Goal: Task Accomplishment & Management: Use online tool/utility

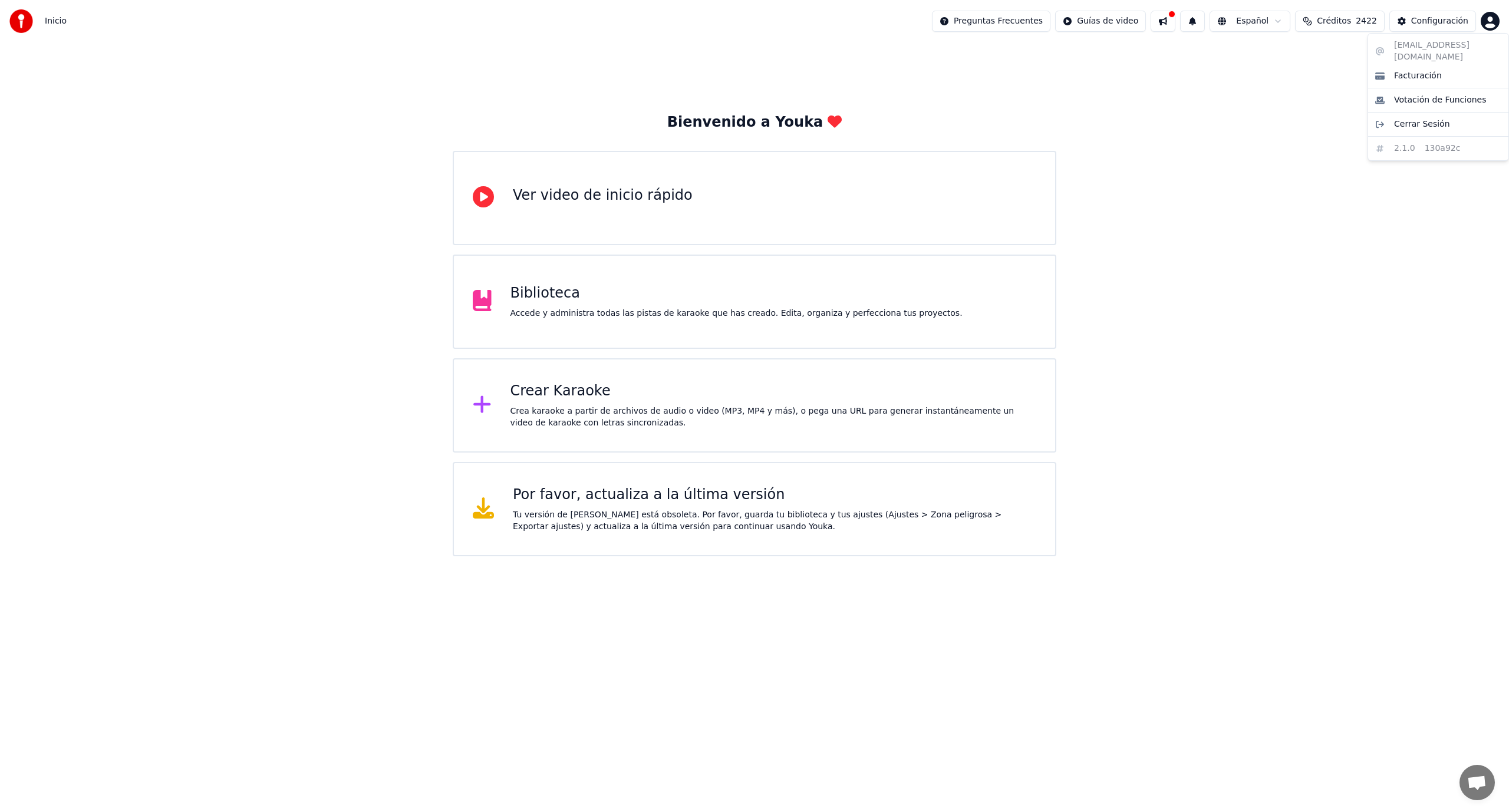
click at [1485, 24] on html "Inicio Preguntas Frecuentes Guías de video Español Créditos 2422 Configuración …" at bounding box center [754, 278] width 1509 height 556
click at [1485, 26] on html "Inicio Preguntas Frecuentes Guías de video Español Créditos 2422 Configuración …" at bounding box center [754, 278] width 1509 height 556
click at [524, 408] on div "Crea karaoke a partir de archivos de audio o video (MP3, MP4 y más), o pega una…" at bounding box center [773, 417] width 526 height 24
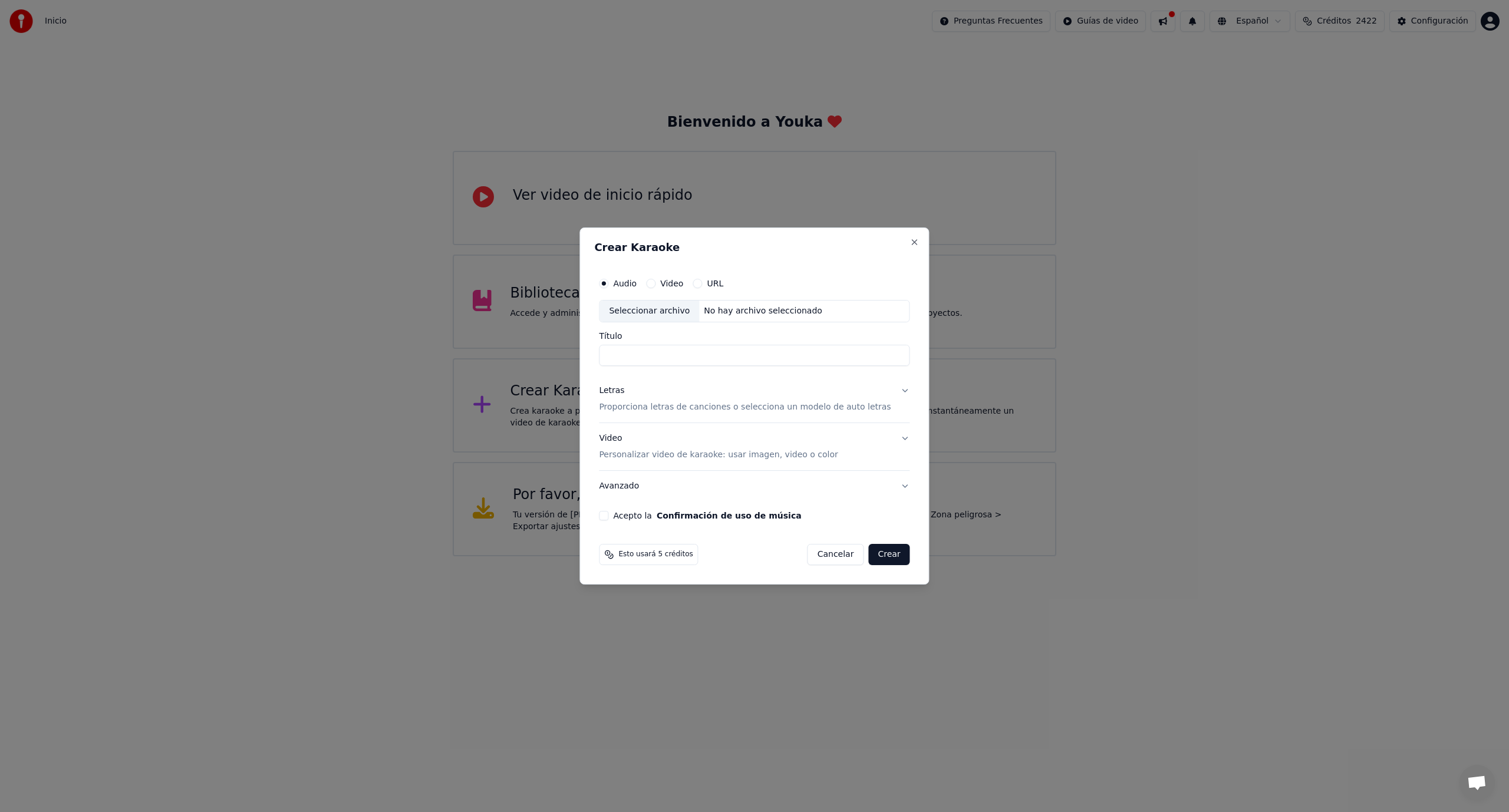
click at [655, 314] on div "Seleccionar archivo" at bounding box center [649, 311] width 100 height 21
type input "**********"
click at [660, 407] on p "Proporciona letras de canciones o selecciona un modelo de auto letras" at bounding box center [744, 407] width 291 height 11
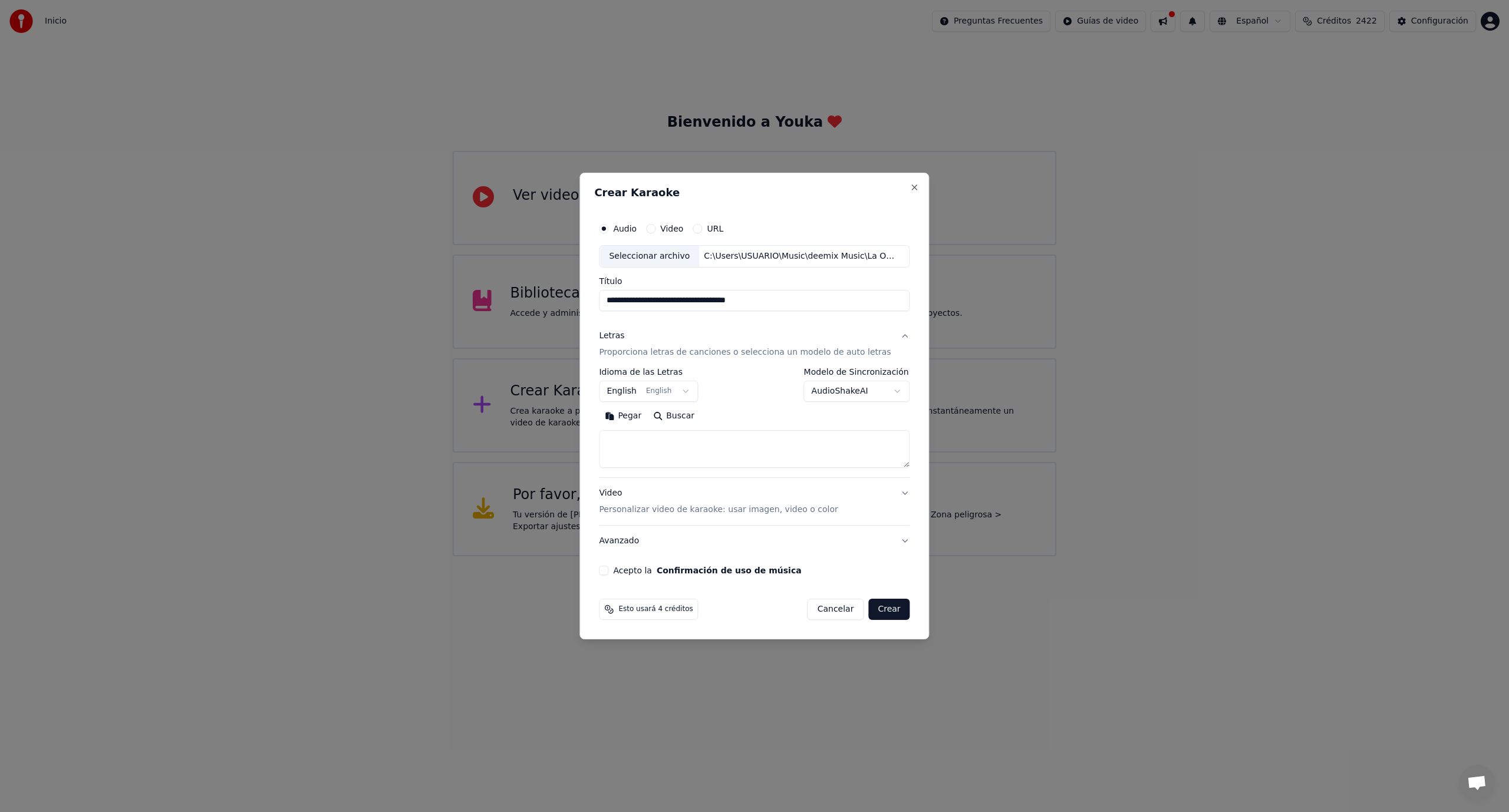
click at [625, 388] on button "English English" at bounding box center [648, 392] width 99 height 21
select select "**"
click at [653, 443] on textarea at bounding box center [754, 449] width 311 height 38
click at [635, 415] on button "Pegar" at bounding box center [622, 416] width 48 height 19
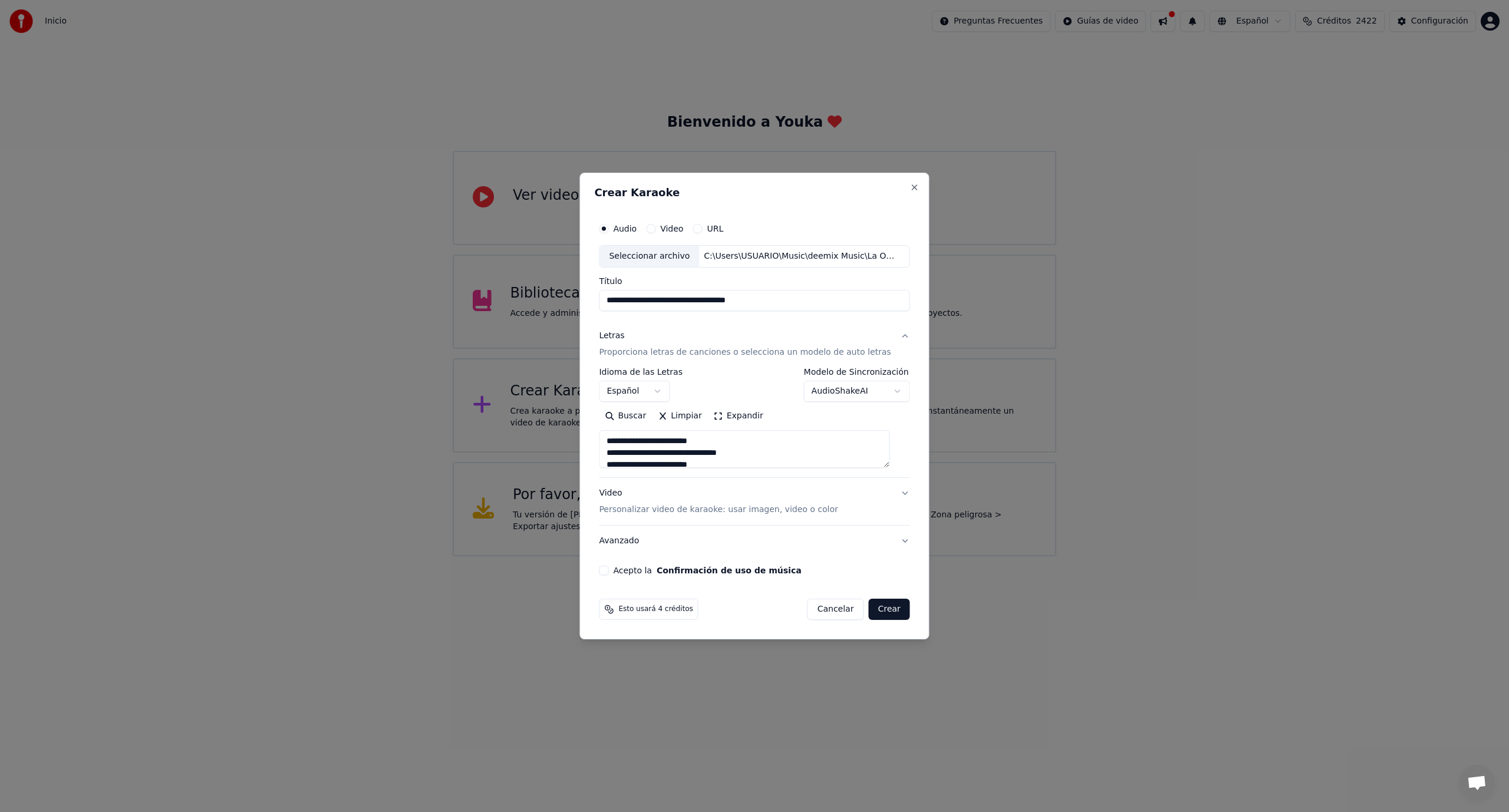
type textarea "**********"
click at [608, 567] on button "Acepto la Confirmación de uso de música" at bounding box center [603, 570] width 9 height 9
drag, startPoint x: 615, startPoint y: 439, endPoint x: 872, endPoint y: 522, distance: 270.1
click at [872, 522] on div "**********" at bounding box center [754, 438] width 311 height 236
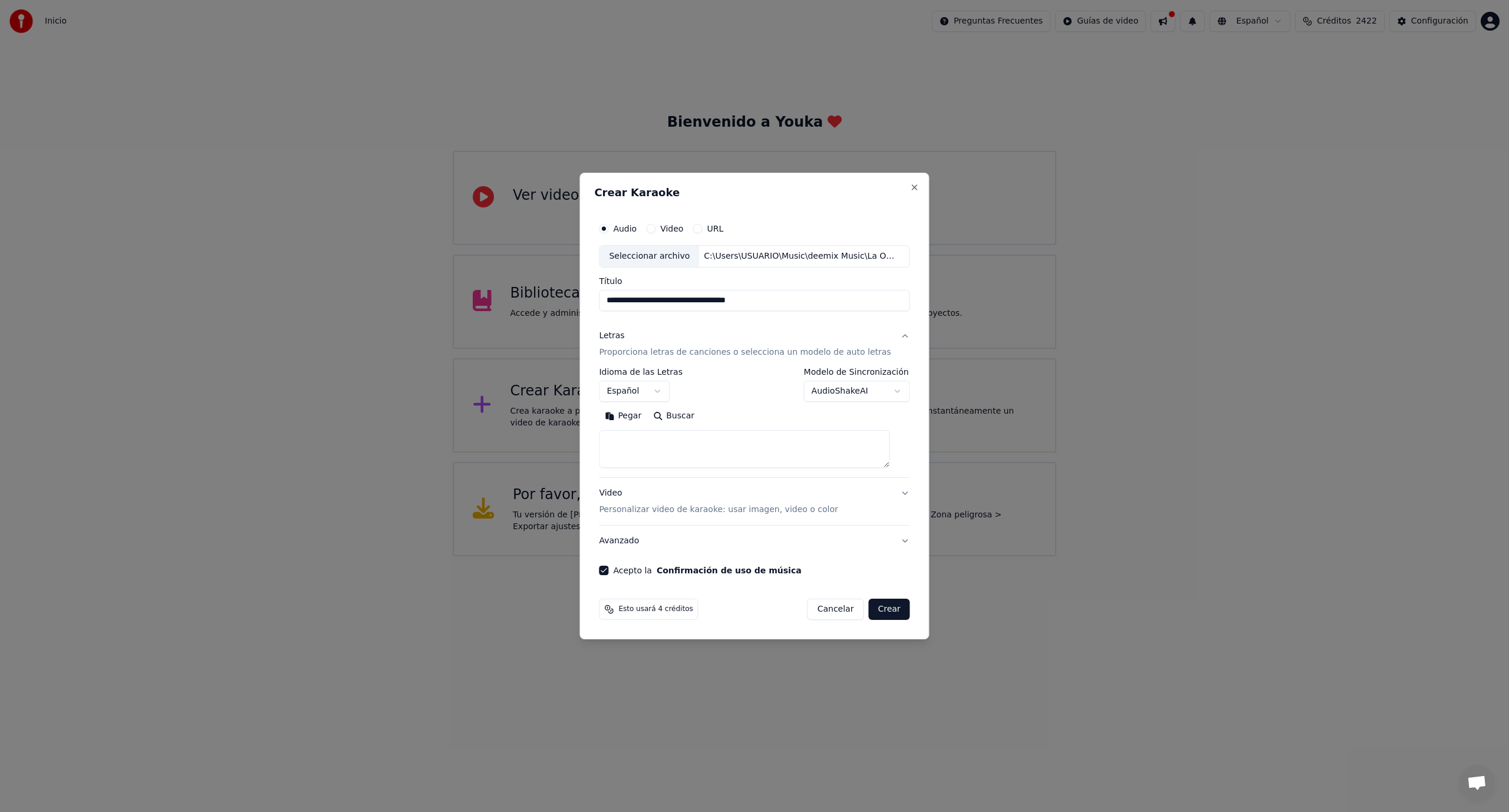
scroll to position [0, 0]
click at [638, 417] on button "Pegar" at bounding box center [622, 416] width 48 height 19
click at [877, 611] on button "Crear" at bounding box center [889, 609] width 42 height 21
type textarea "**********"
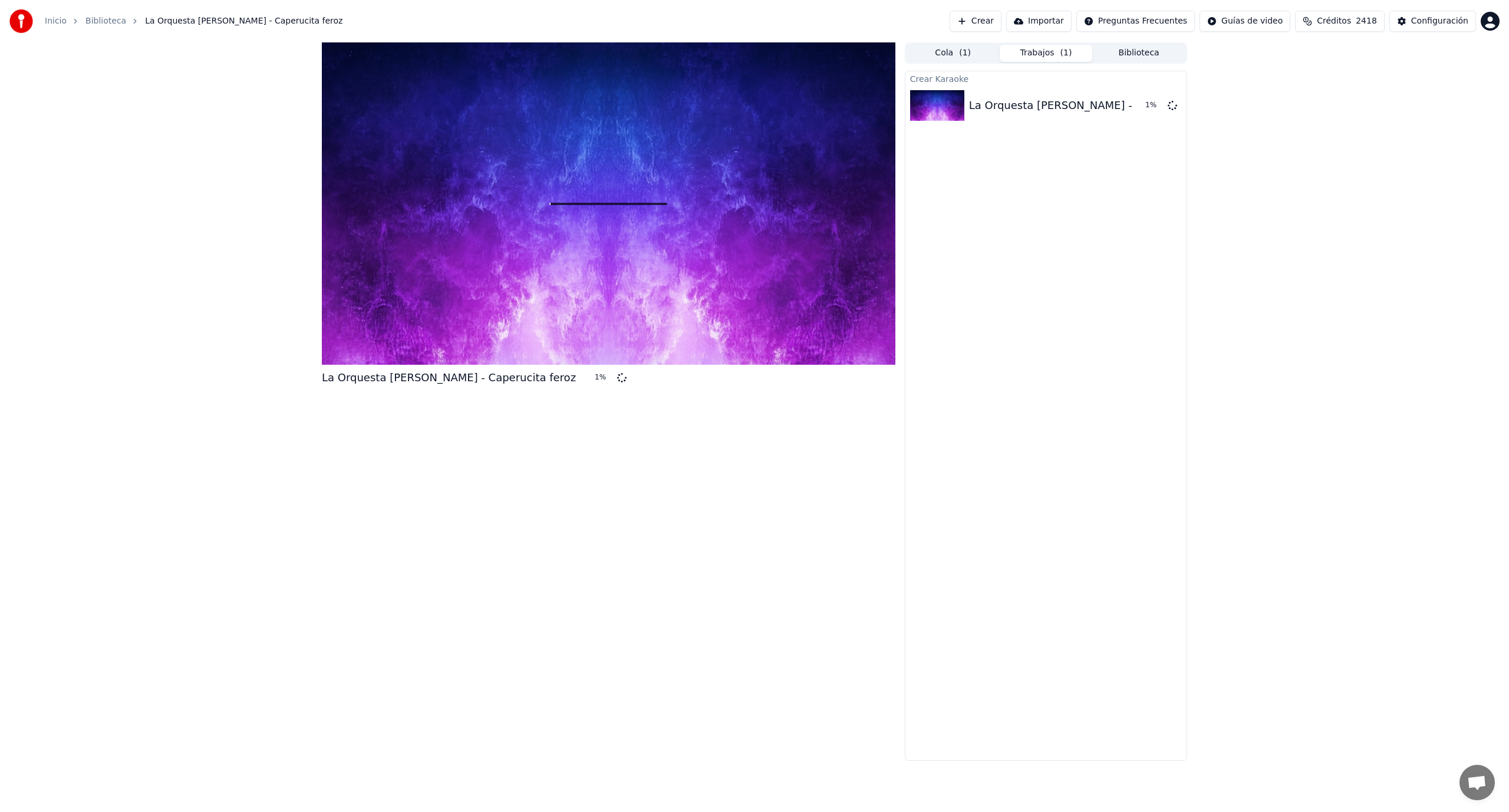
click at [1157, 51] on button "Biblioteca" at bounding box center [1139, 54] width 93 height 17
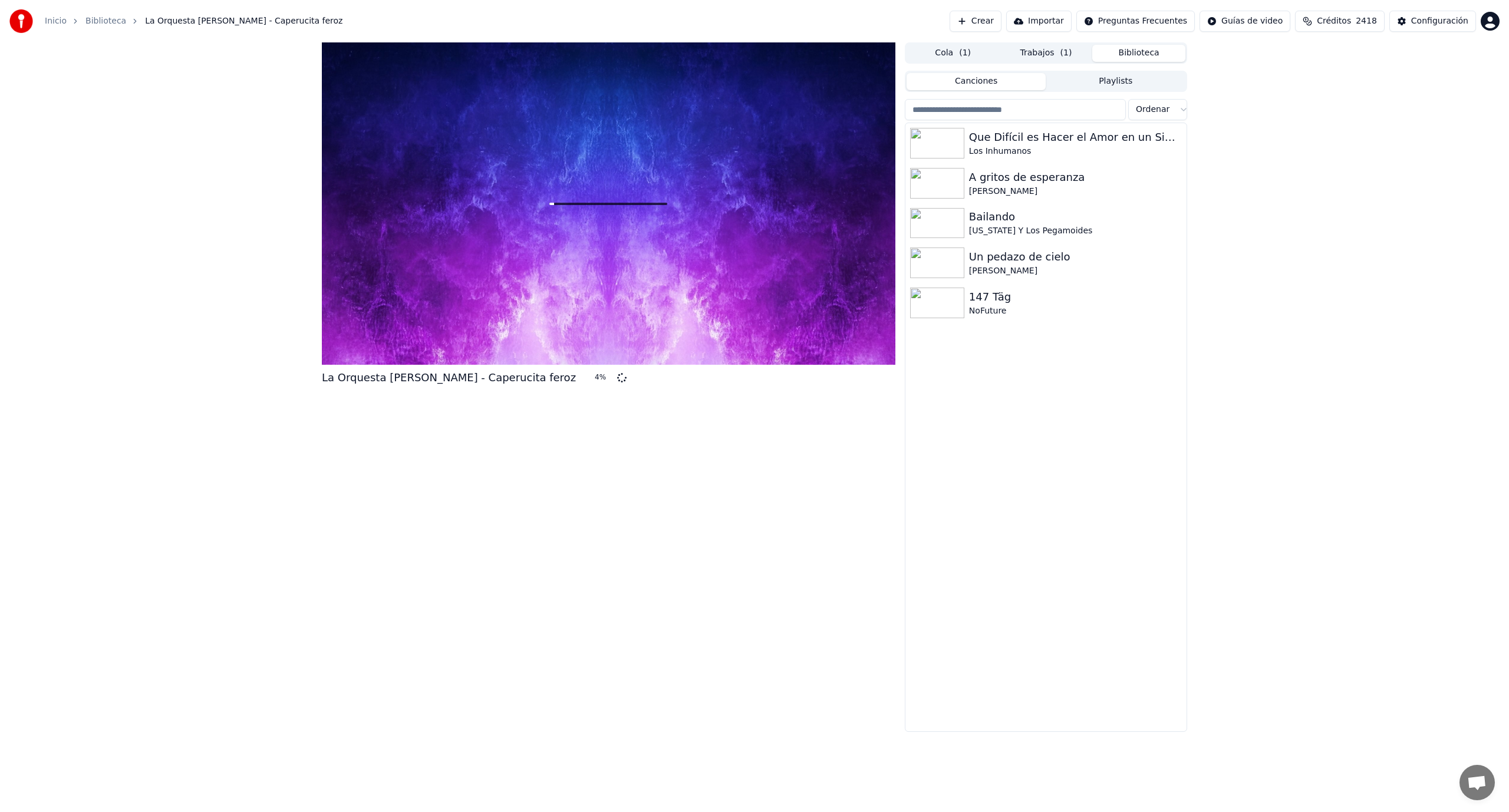
click at [1033, 55] on button "Trabajos ( 1 )" at bounding box center [1046, 54] width 93 height 17
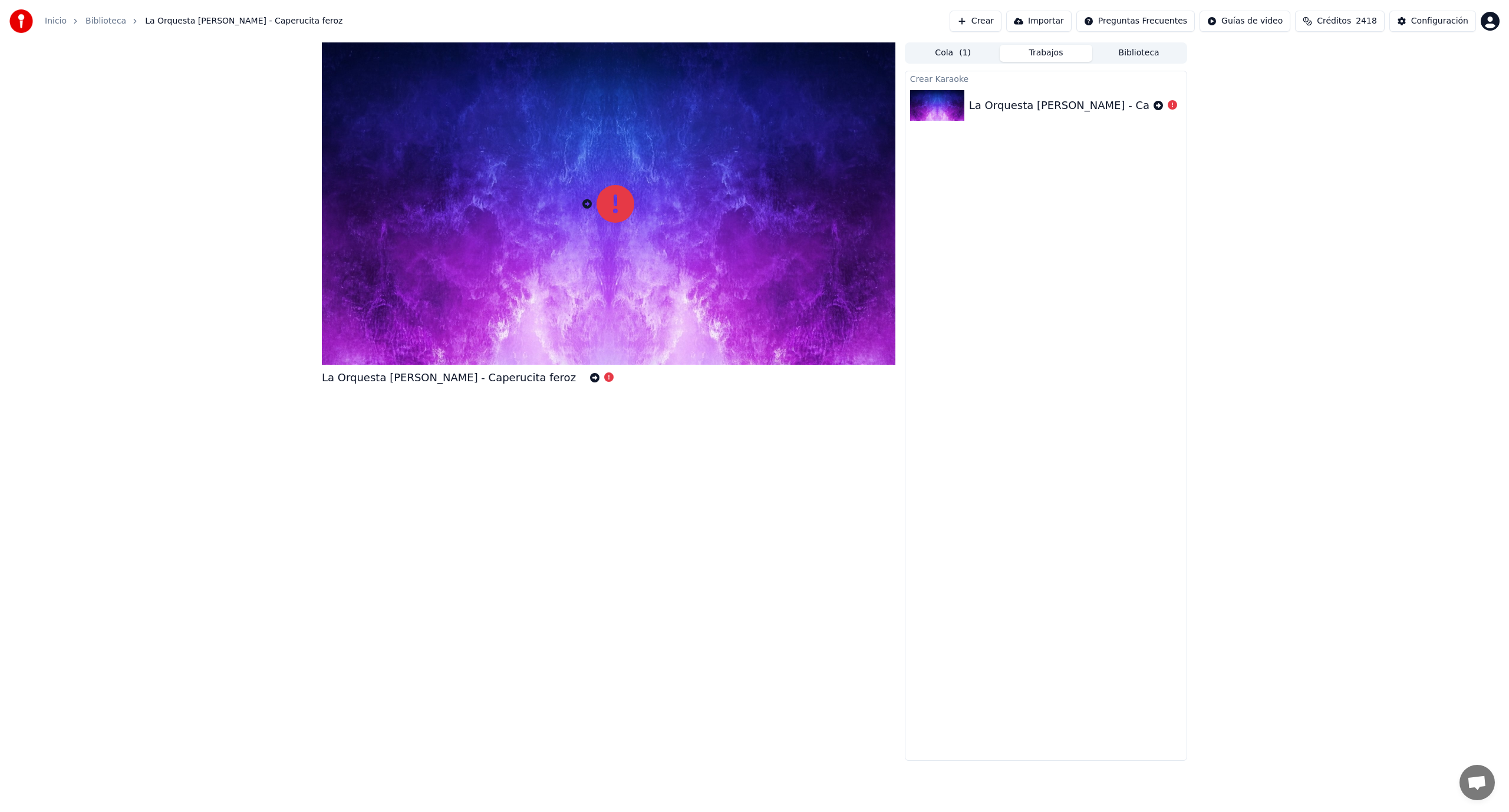
click at [617, 205] on icon at bounding box center [615, 203] width 38 height 38
click at [1171, 107] on icon at bounding box center [1172, 105] width 9 height 9
click at [1175, 107] on icon at bounding box center [1172, 105] width 9 height 9
click at [1125, 106] on div "La Orquesta [PERSON_NAME] - Caperucita feroz" at bounding box center [1096, 105] width 254 height 16
click at [1157, 104] on icon at bounding box center [1157, 105] width 9 height 9
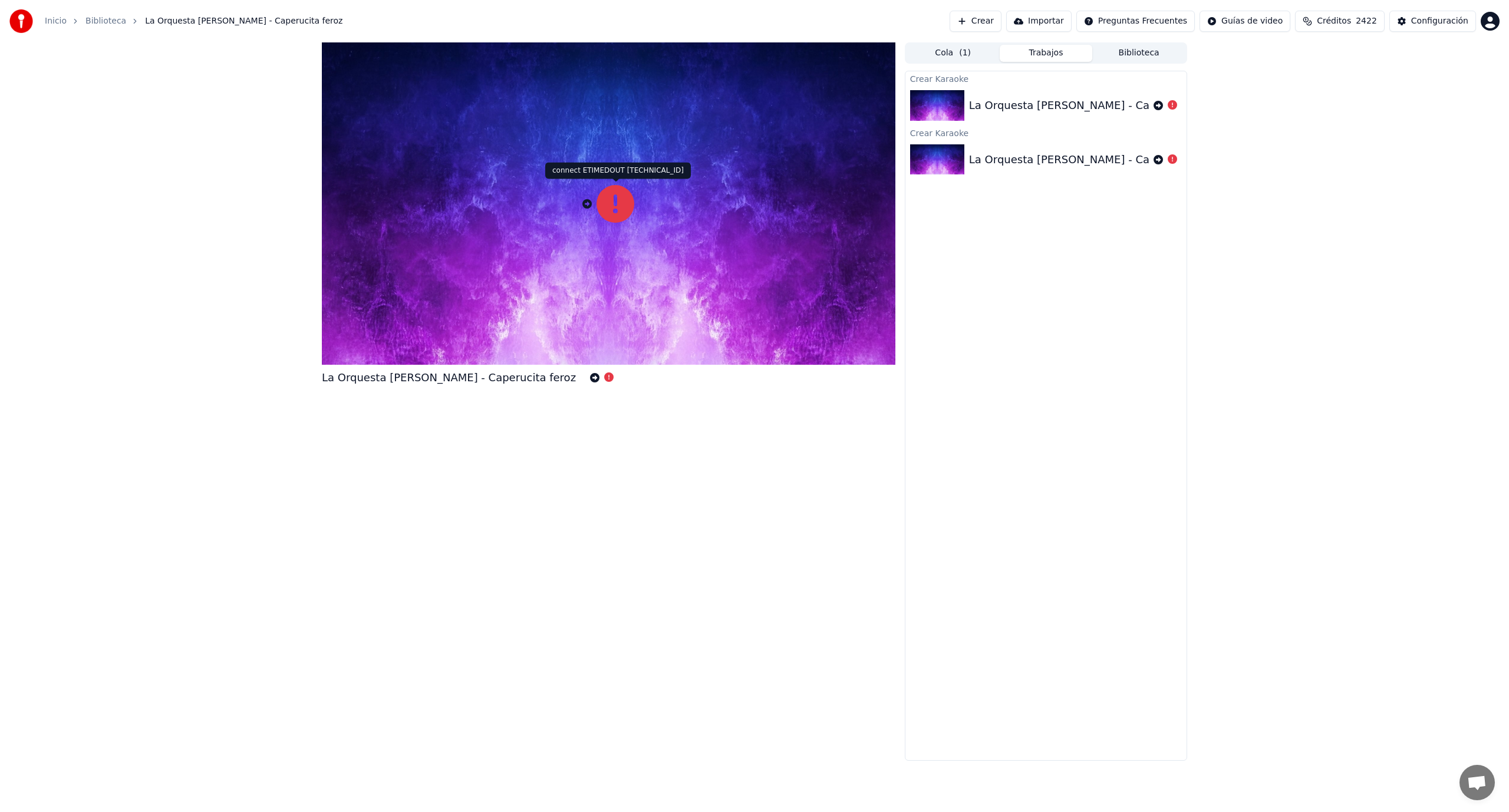
click at [627, 200] on icon at bounding box center [615, 203] width 38 height 38
click at [584, 202] on icon at bounding box center [587, 203] width 9 height 9
drag, startPoint x: 443, startPoint y: 378, endPoint x: 847, endPoint y: 316, distance: 408.7
click at [737, 342] on div "La Orquesta [PERSON_NAME] - Caperucita feroz 0 %" at bounding box center [608, 401] width 574 height 718
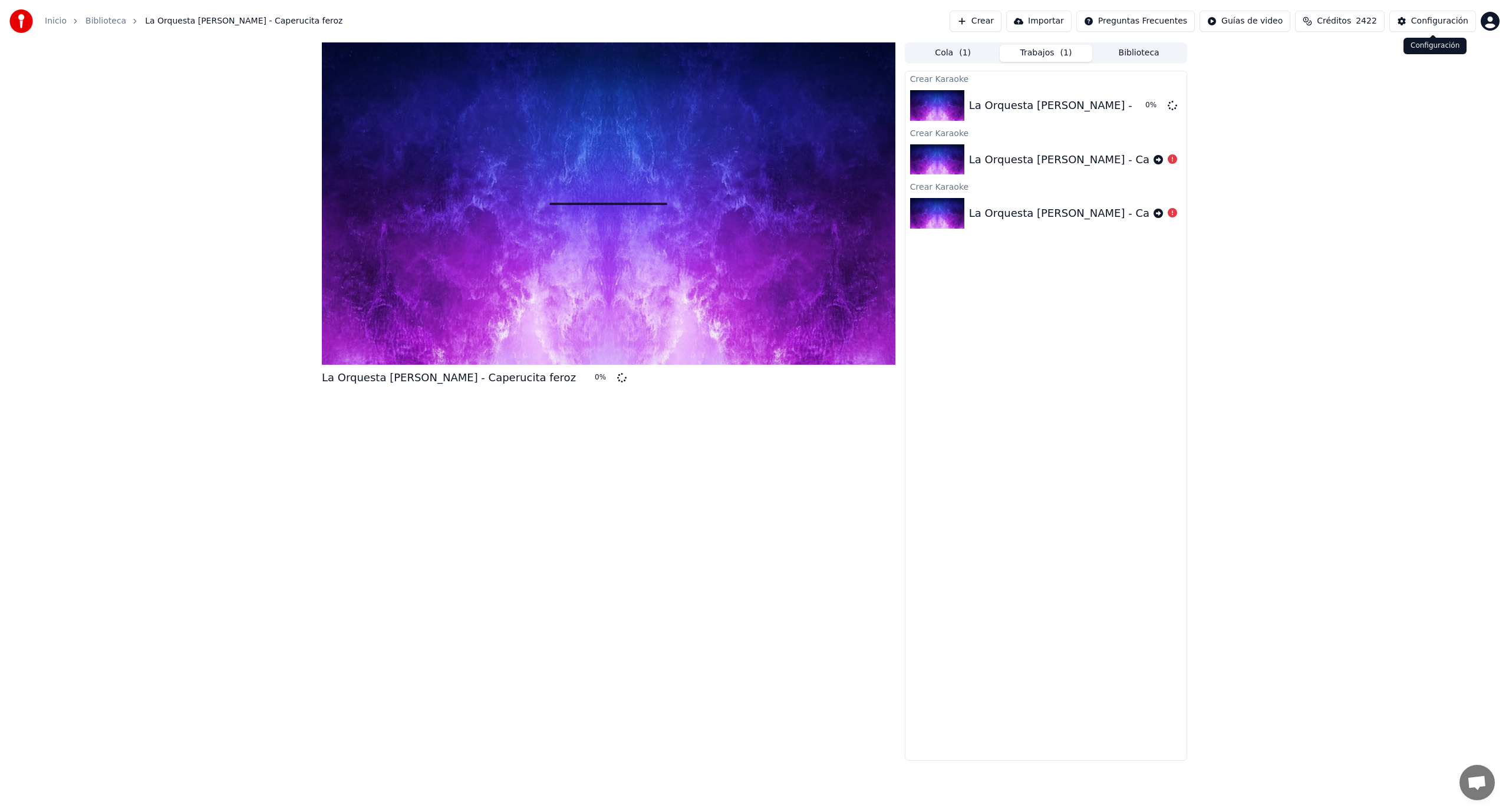
click at [1452, 26] on div "Configuración" at bounding box center [1440, 21] width 57 height 11
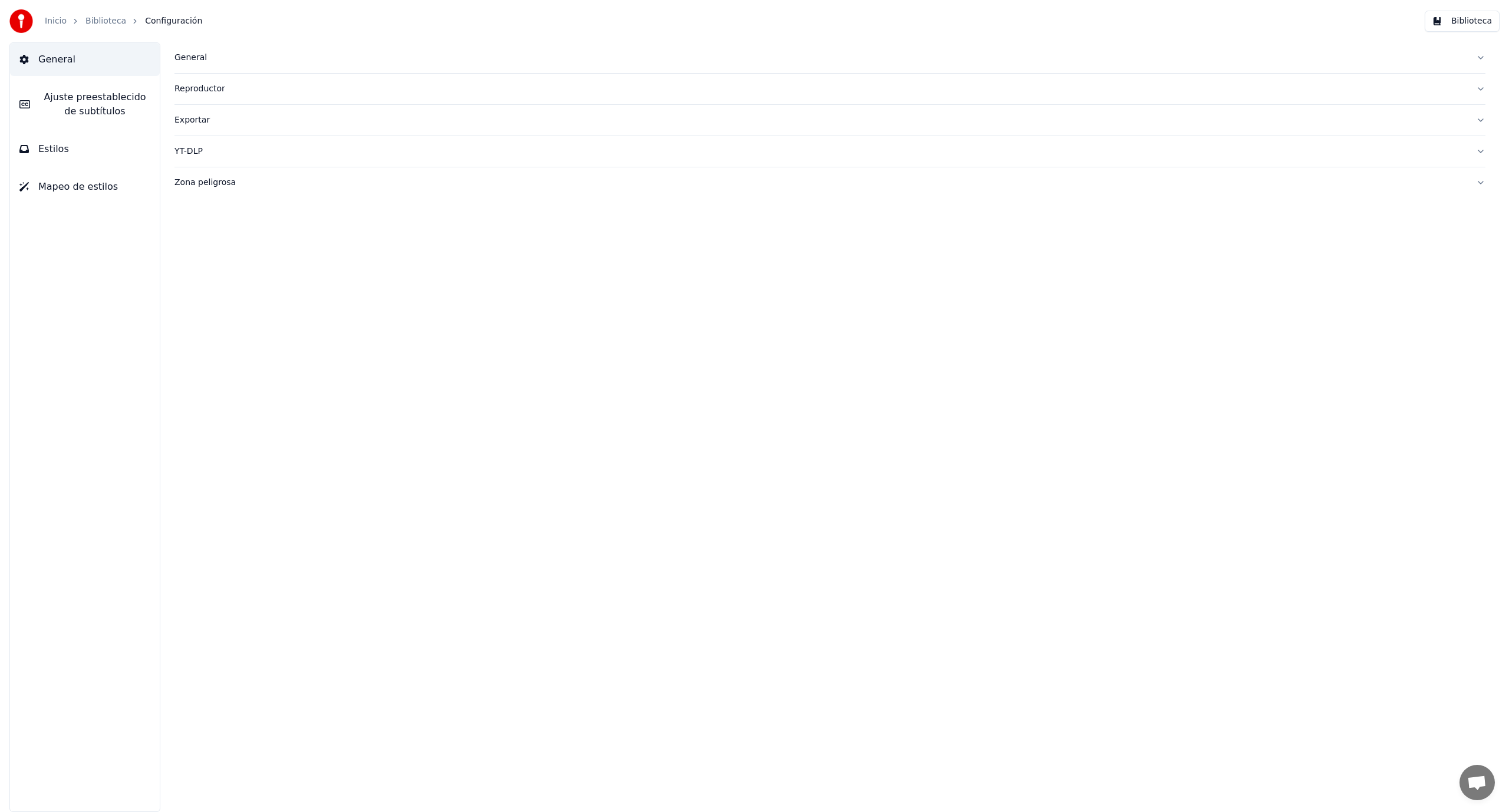
click at [193, 179] on div "Zona peligrosa" at bounding box center [821, 183] width 1292 height 11
click at [187, 157] on div "YT-DLP" at bounding box center [821, 151] width 1292 height 11
click at [107, 98] on span "Ajuste preestablecido de subtítulos" at bounding box center [95, 104] width 111 height 28
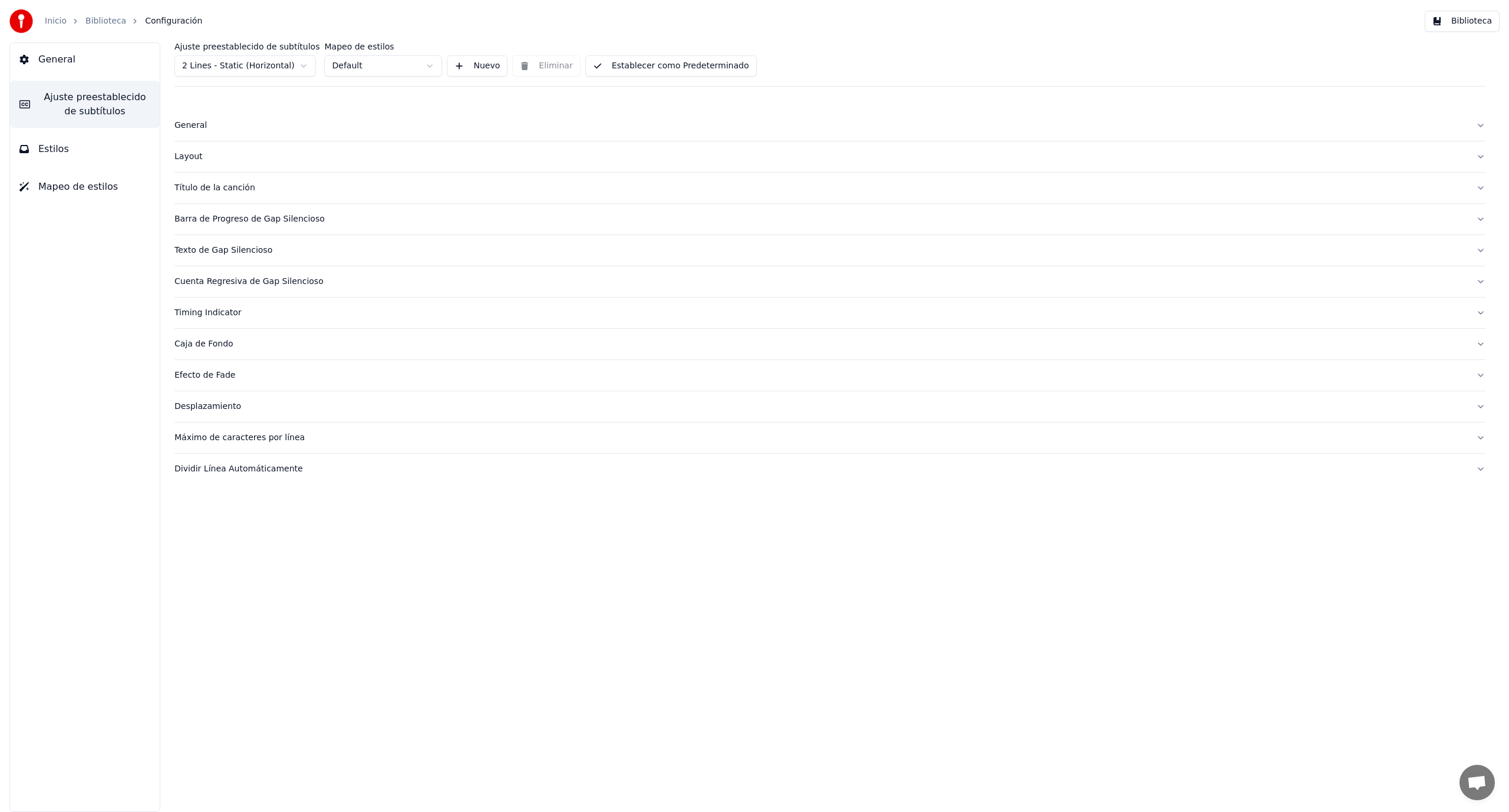
click at [95, 148] on button "Estilos" at bounding box center [85, 149] width 150 height 33
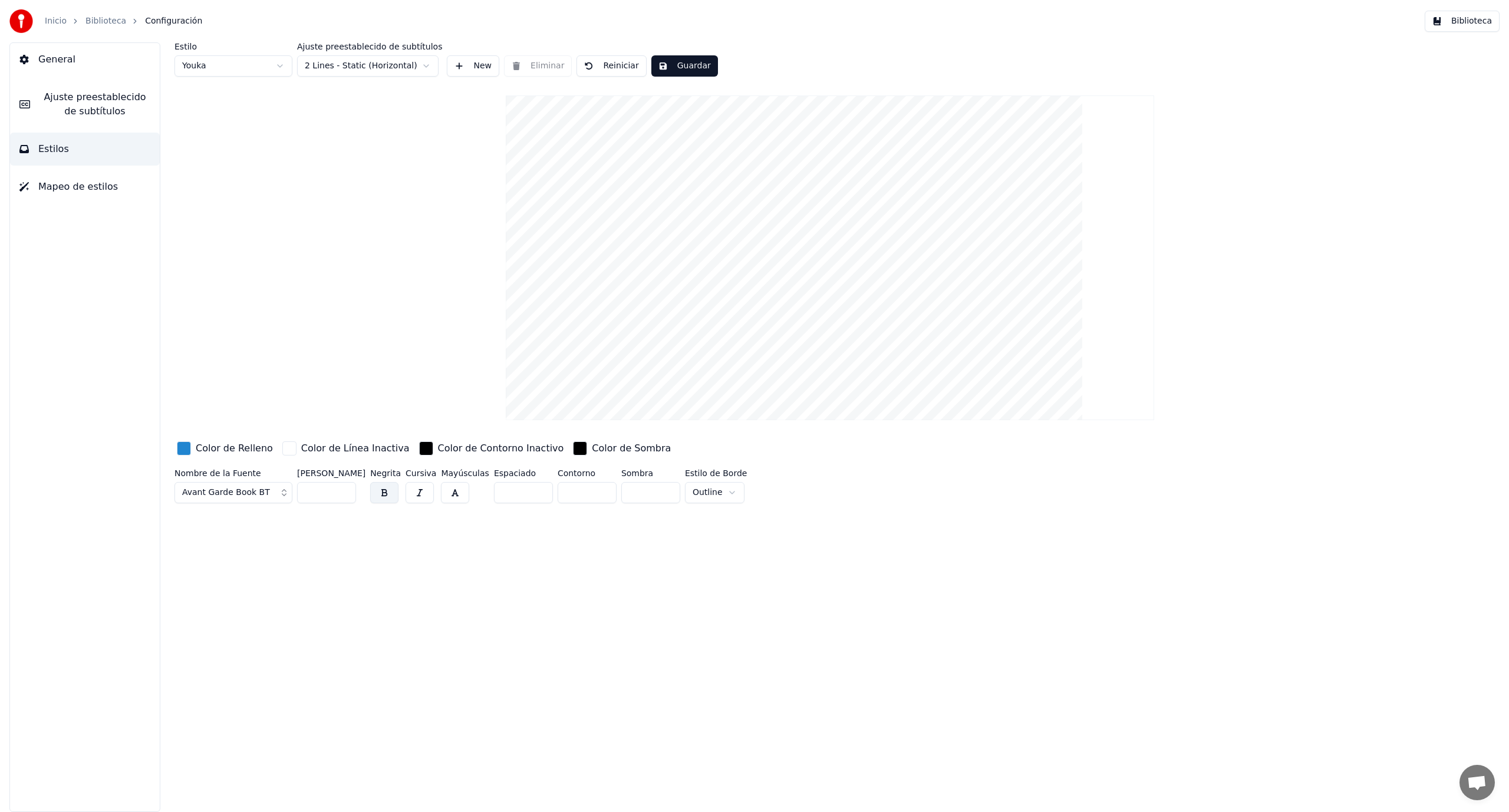
click at [98, 185] on span "Mapeo de estilos" at bounding box center [77, 187] width 79 height 14
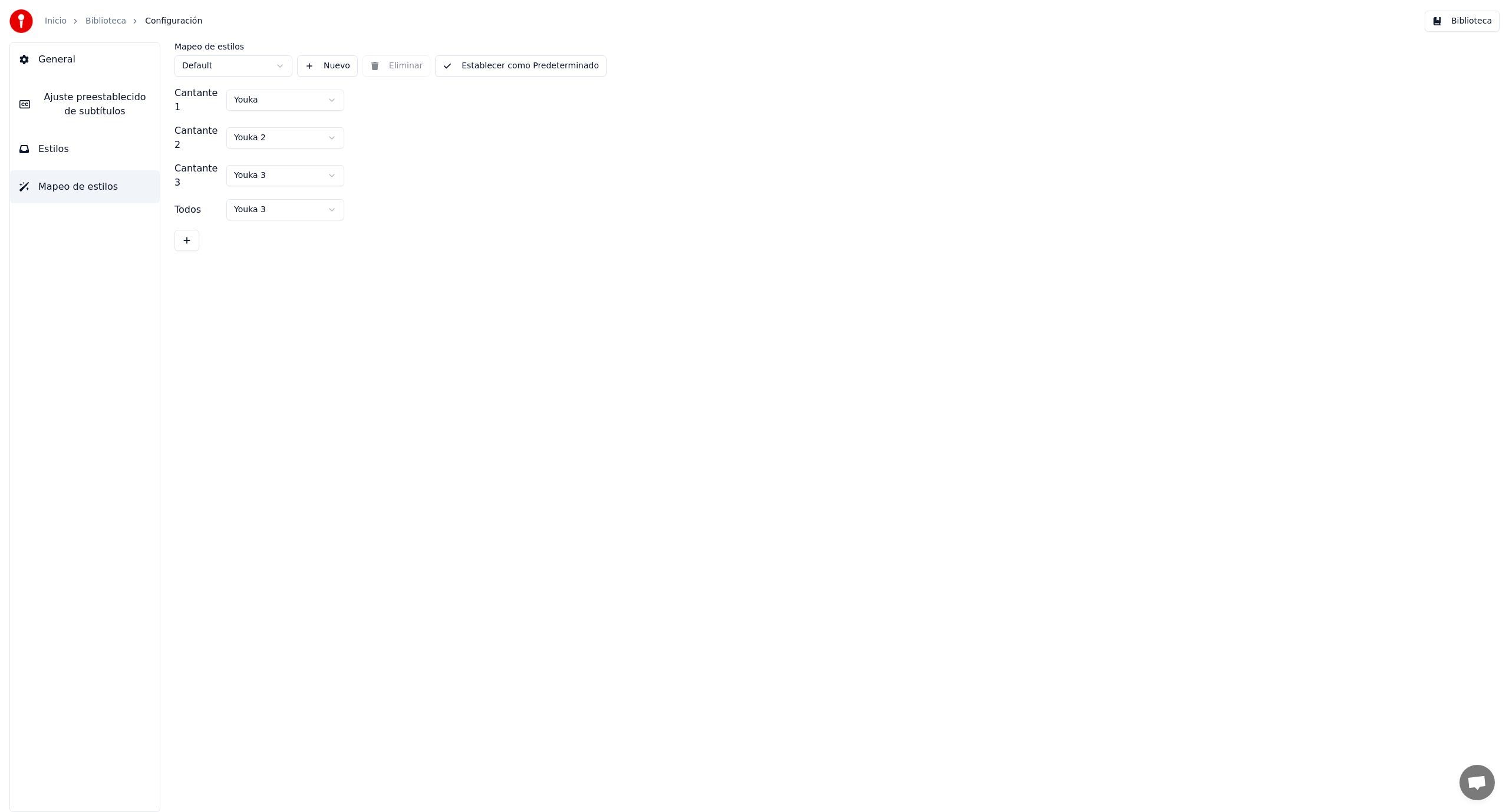
click at [102, 133] on button "Estilos" at bounding box center [85, 149] width 150 height 33
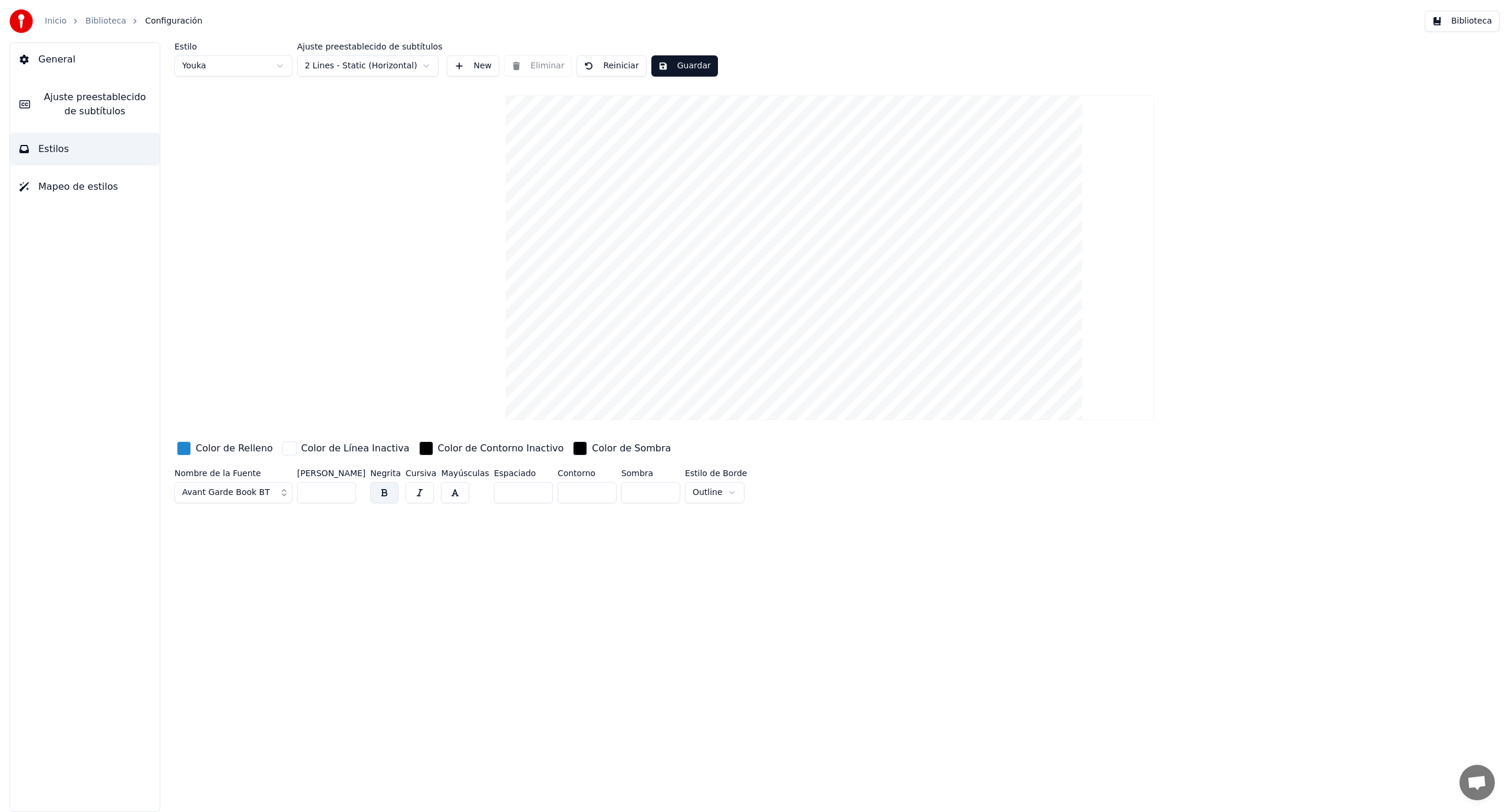
click at [105, 110] on span "Ajuste preestablecido de subtítulos" at bounding box center [95, 104] width 111 height 28
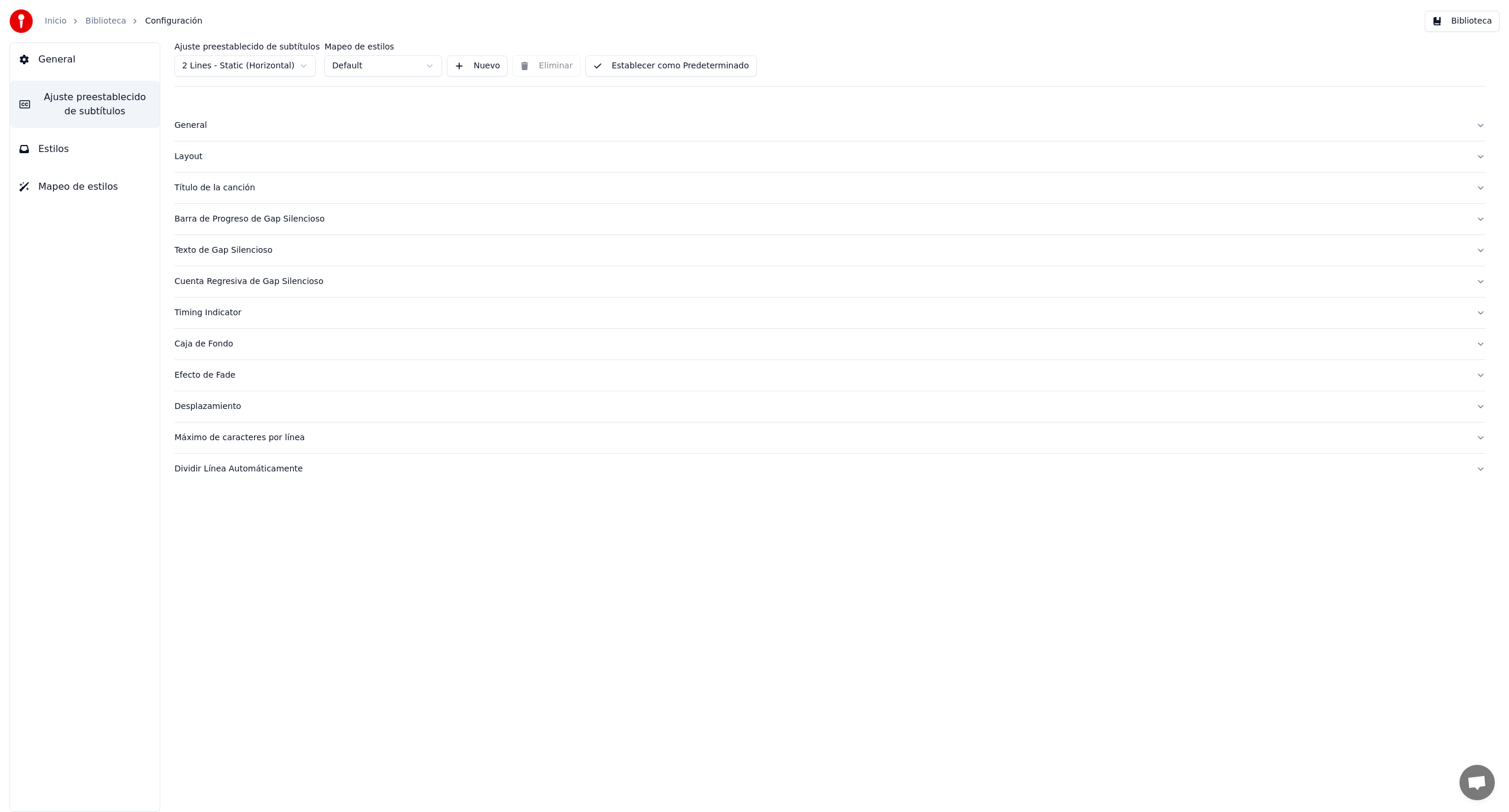
click at [107, 158] on button "Estilos" at bounding box center [85, 149] width 150 height 33
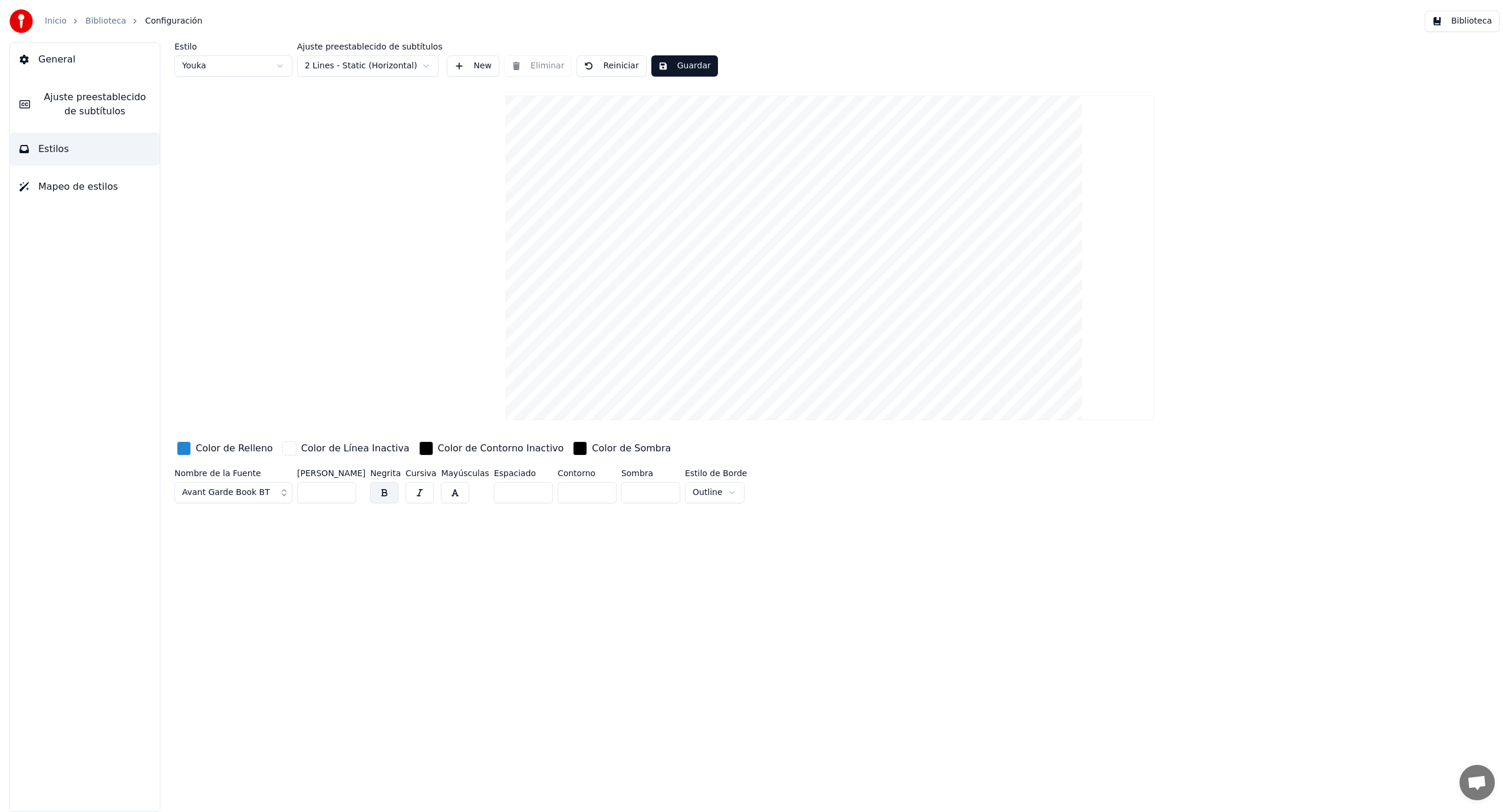
click at [107, 195] on button "Mapeo de estilos" at bounding box center [85, 187] width 150 height 33
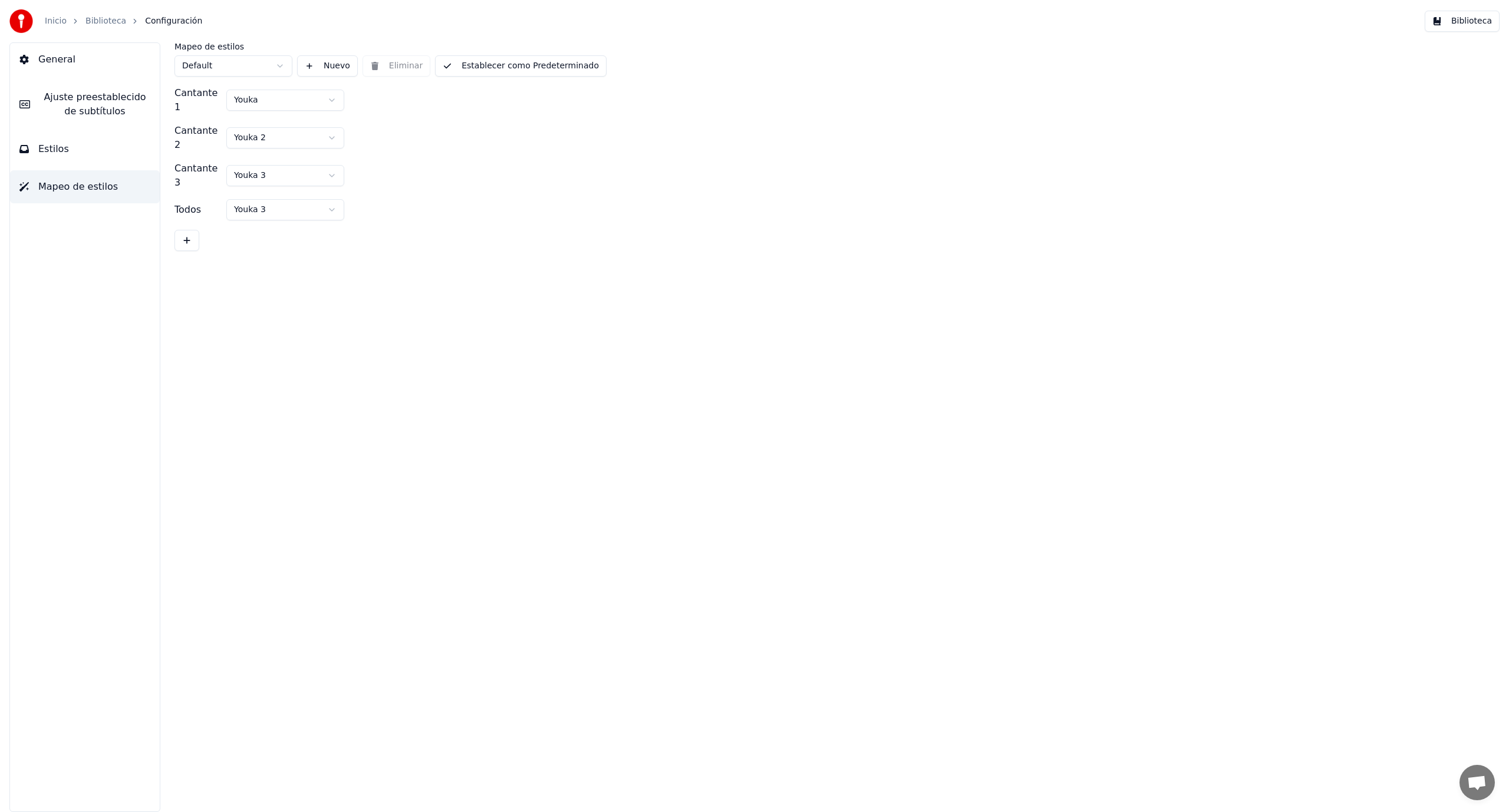
click at [107, 173] on button "Mapeo de estilos" at bounding box center [85, 187] width 150 height 33
click at [107, 161] on button "Estilos" at bounding box center [85, 149] width 150 height 33
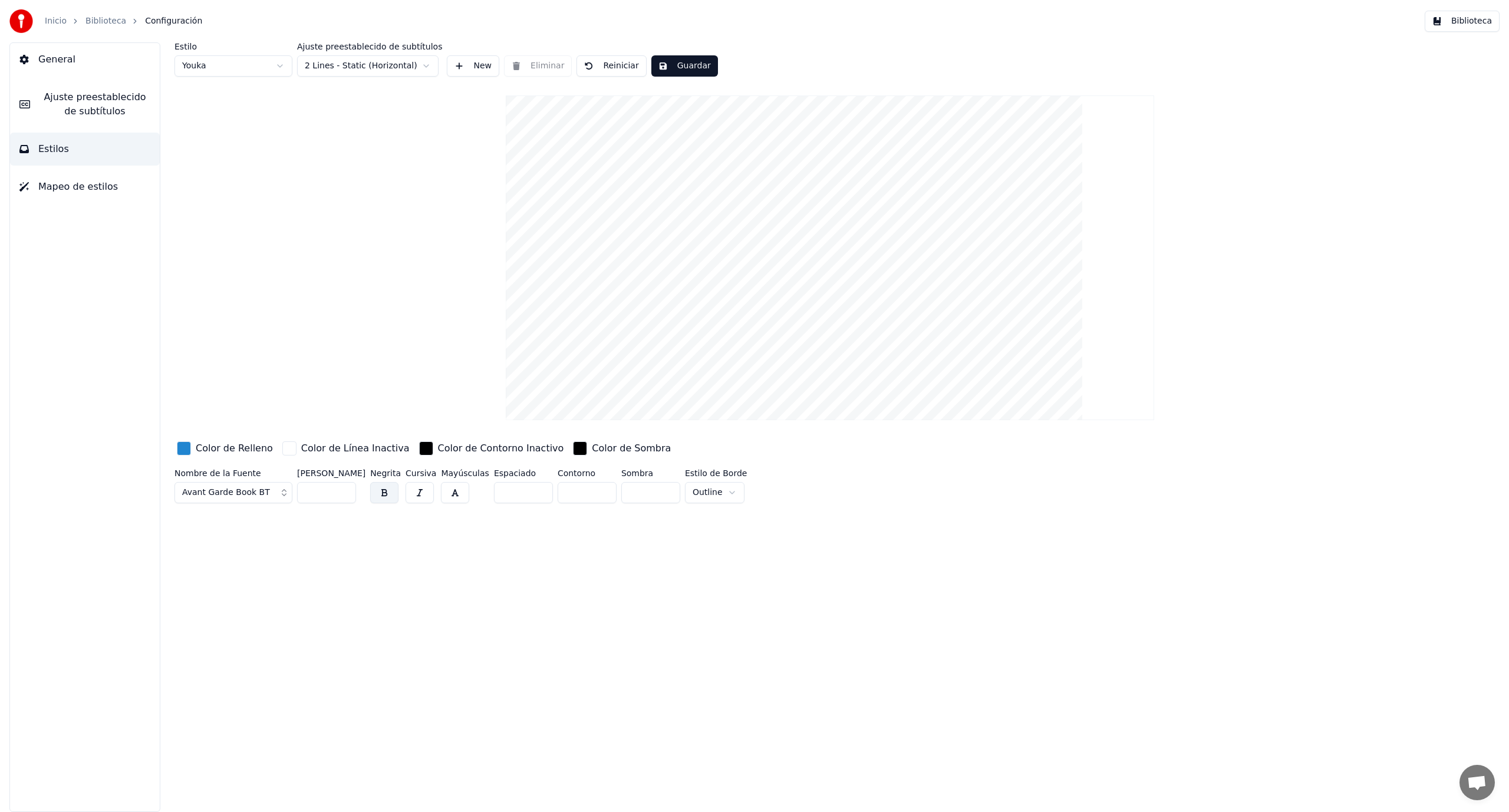
click at [131, 72] on button "General" at bounding box center [85, 59] width 150 height 33
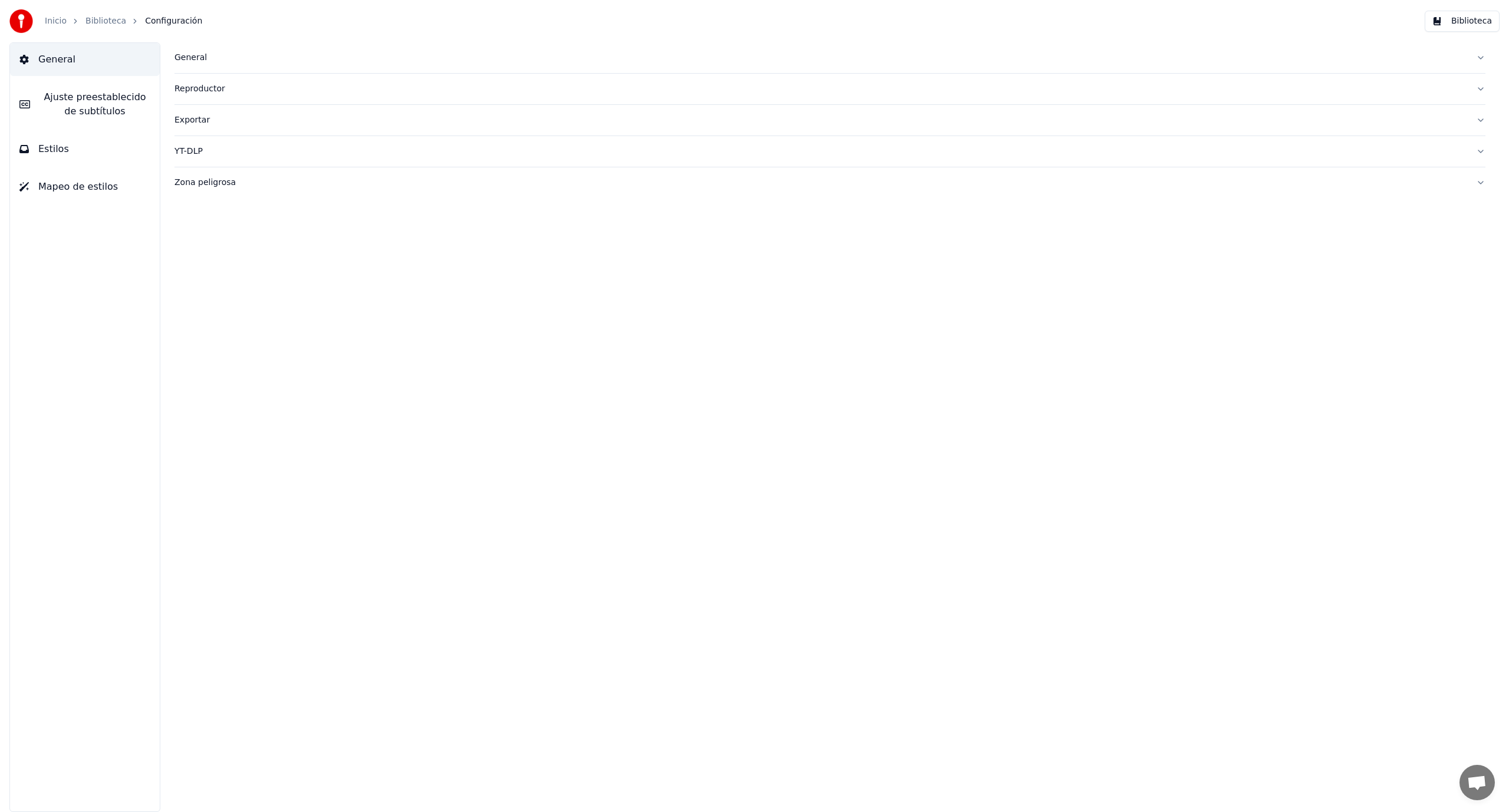
click at [97, 32] on div "Inicio Biblioteca Configuración" at bounding box center [105, 21] width 193 height 24
click at [97, 29] on div "Inicio Biblioteca Configuración" at bounding box center [105, 21] width 193 height 24
click at [97, 26] on link "Biblioteca" at bounding box center [105, 21] width 41 height 11
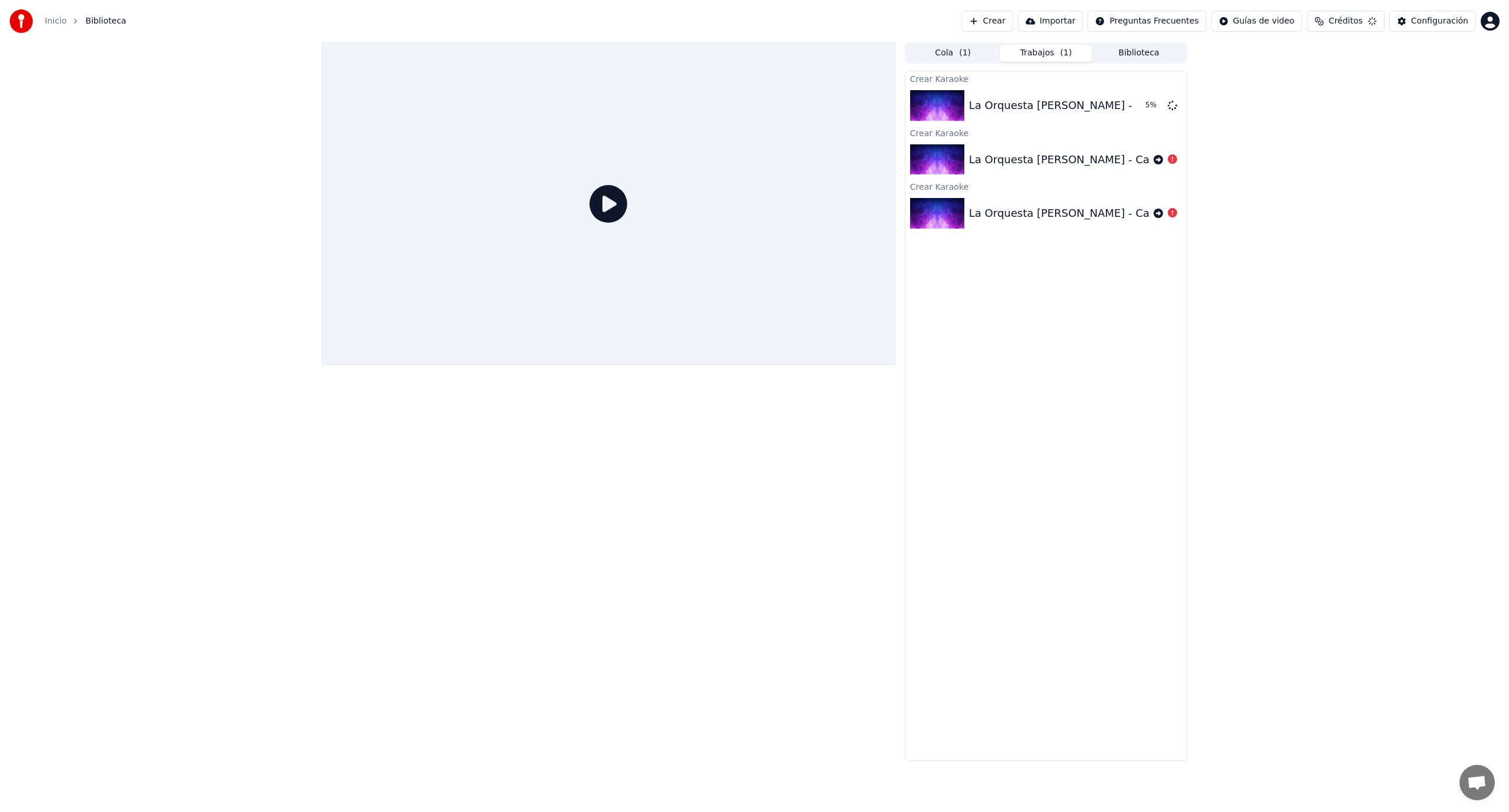
click at [98, 25] on span "Biblioteca" at bounding box center [105, 21] width 41 height 11
click at [1443, 19] on div "Configuración" at bounding box center [1440, 21] width 57 height 11
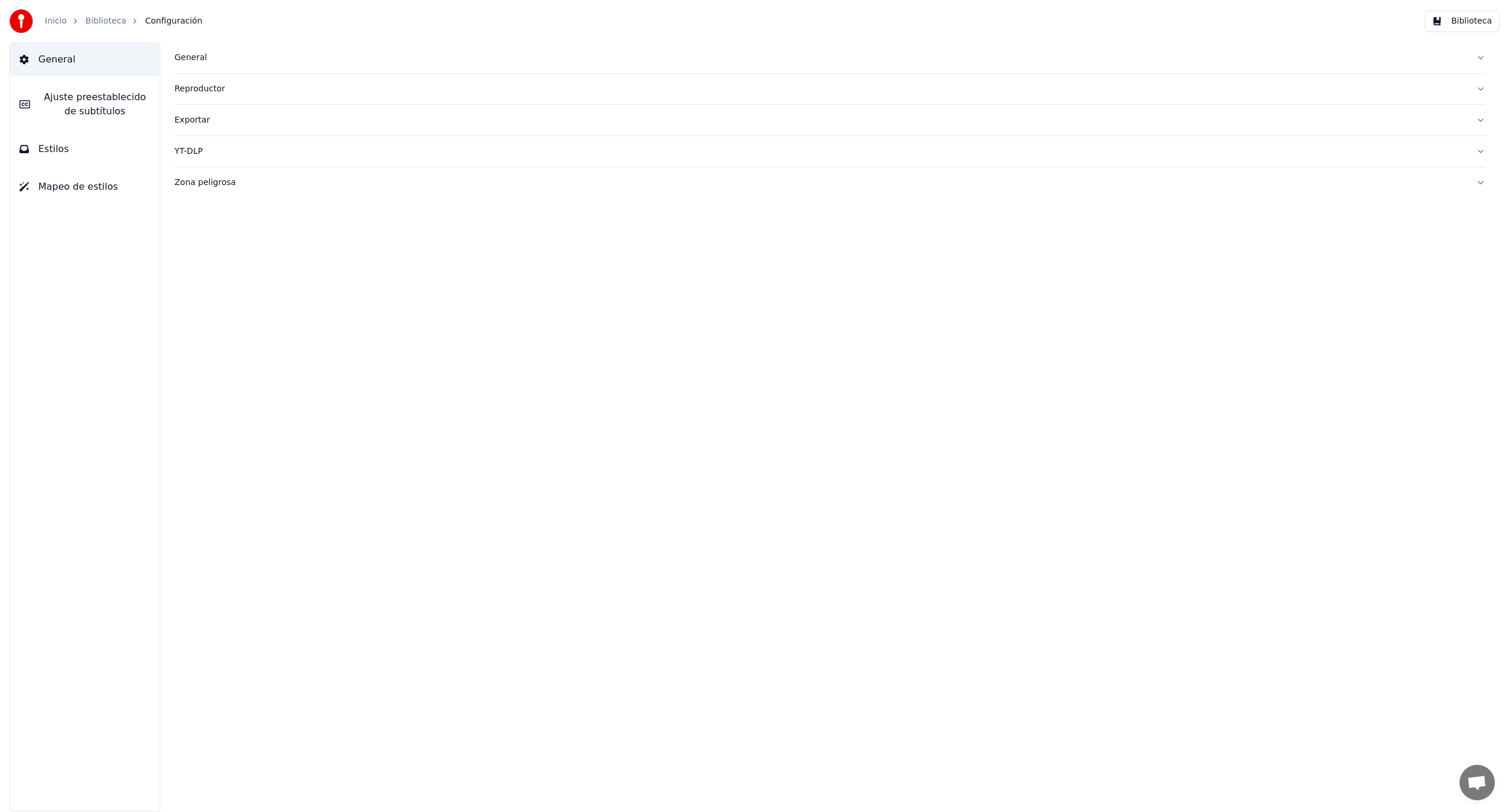
click at [195, 62] on div "General" at bounding box center [821, 57] width 1292 height 11
click at [193, 59] on div "General" at bounding box center [821, 57] width 1292 height 11
click at [190, 93] on div "Reproductor" at bounding box center [821, 89] width 1292 height 11
click at [196, 83] on div "Reproductor" at bounding box center [821, 89] width 1292 height 11
click at [195, 120] on div "Exportar" at bounding box center [821, 120] width 1292 height 11
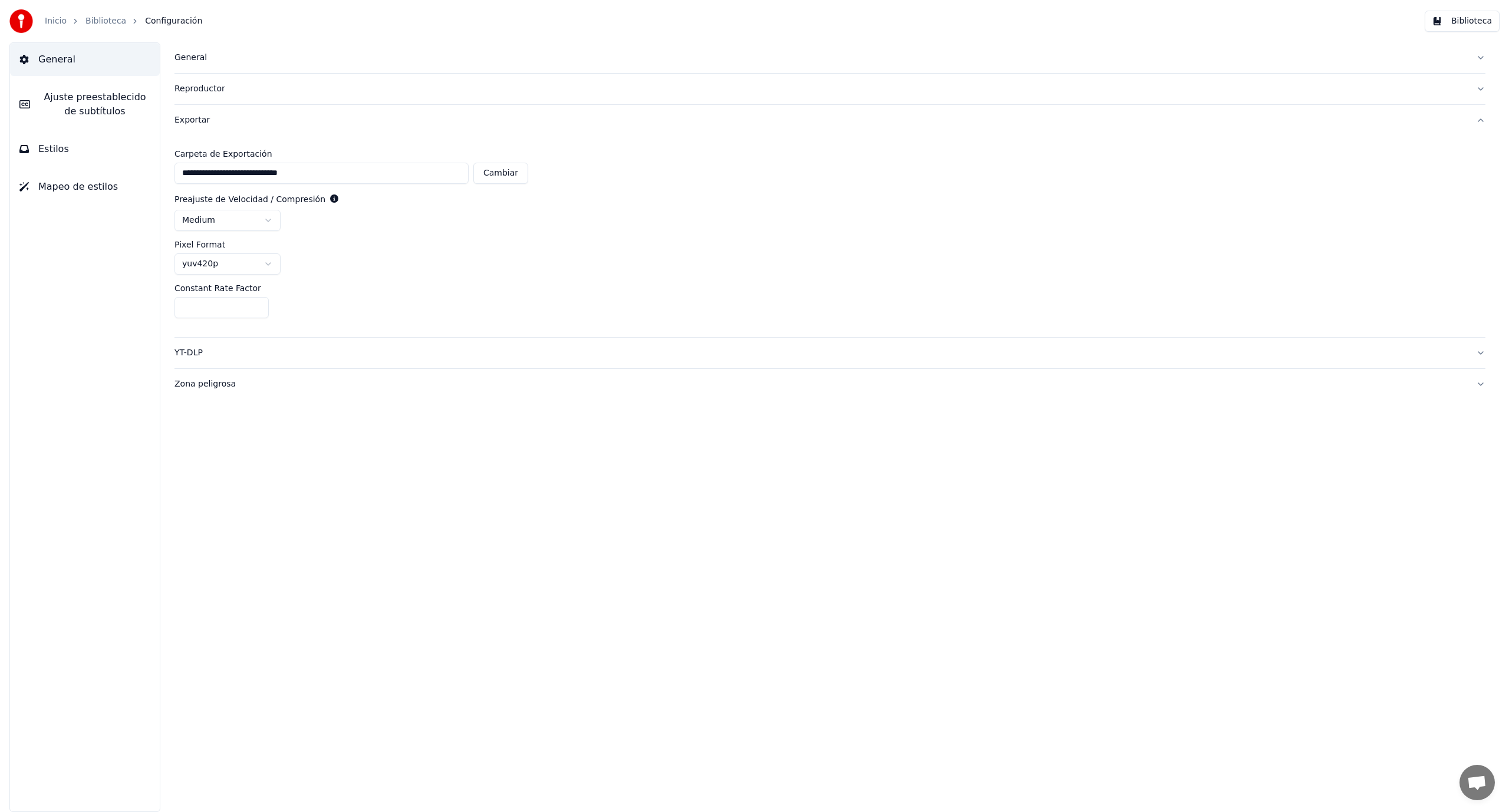
click at [195, 120] on div "Exportar" at bounding box center [821, 120] width 1292 height 11
click at [186, 150] on div "YT-DLP" at bounding box center [821, 151] width 1292 height 11
click at [191, 188] on button "Zona peligrosa" at bounding box center [830, 183] width 1311 height 31
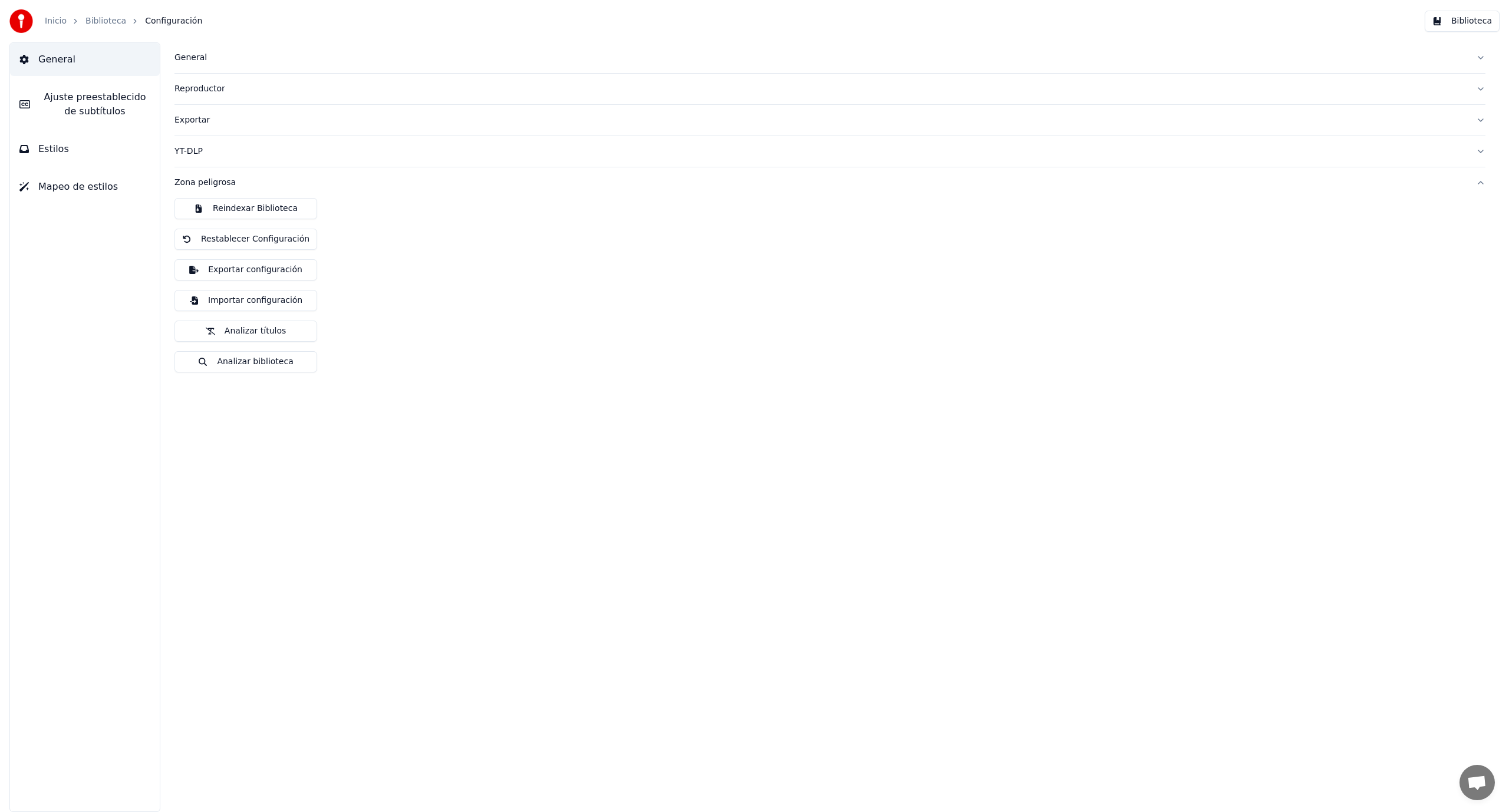
click at [229, 185] on div "Zona peligrosa" at bounding box center [821, 183] width 1292 height 11
click at [72, 143] on button "Estilos" at bounding box center [85, 149] width 150 height 33
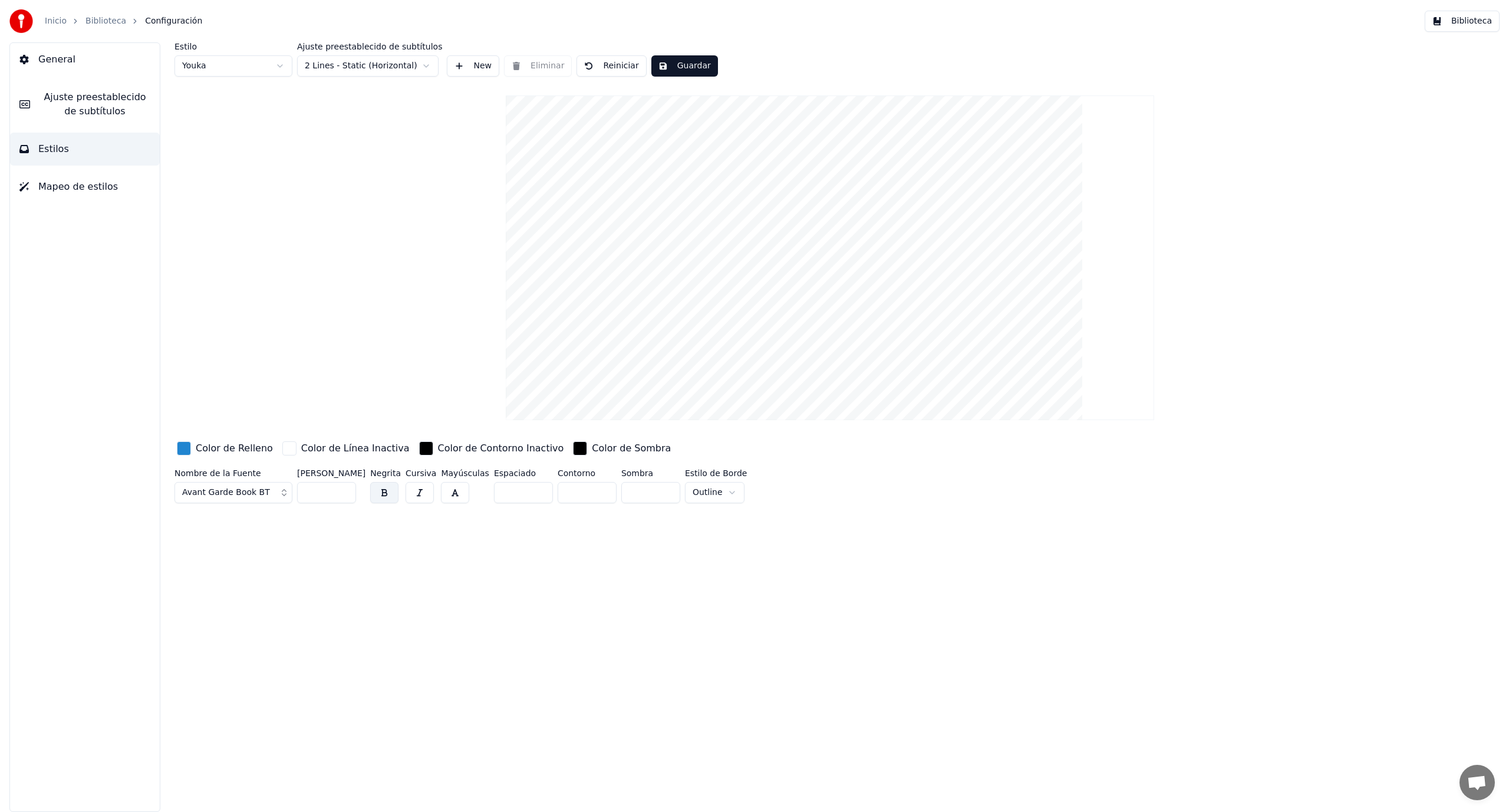
click at [97, 177] on button "Mapeo de estilos" at bounding box center [85, 187] width 150 height 33
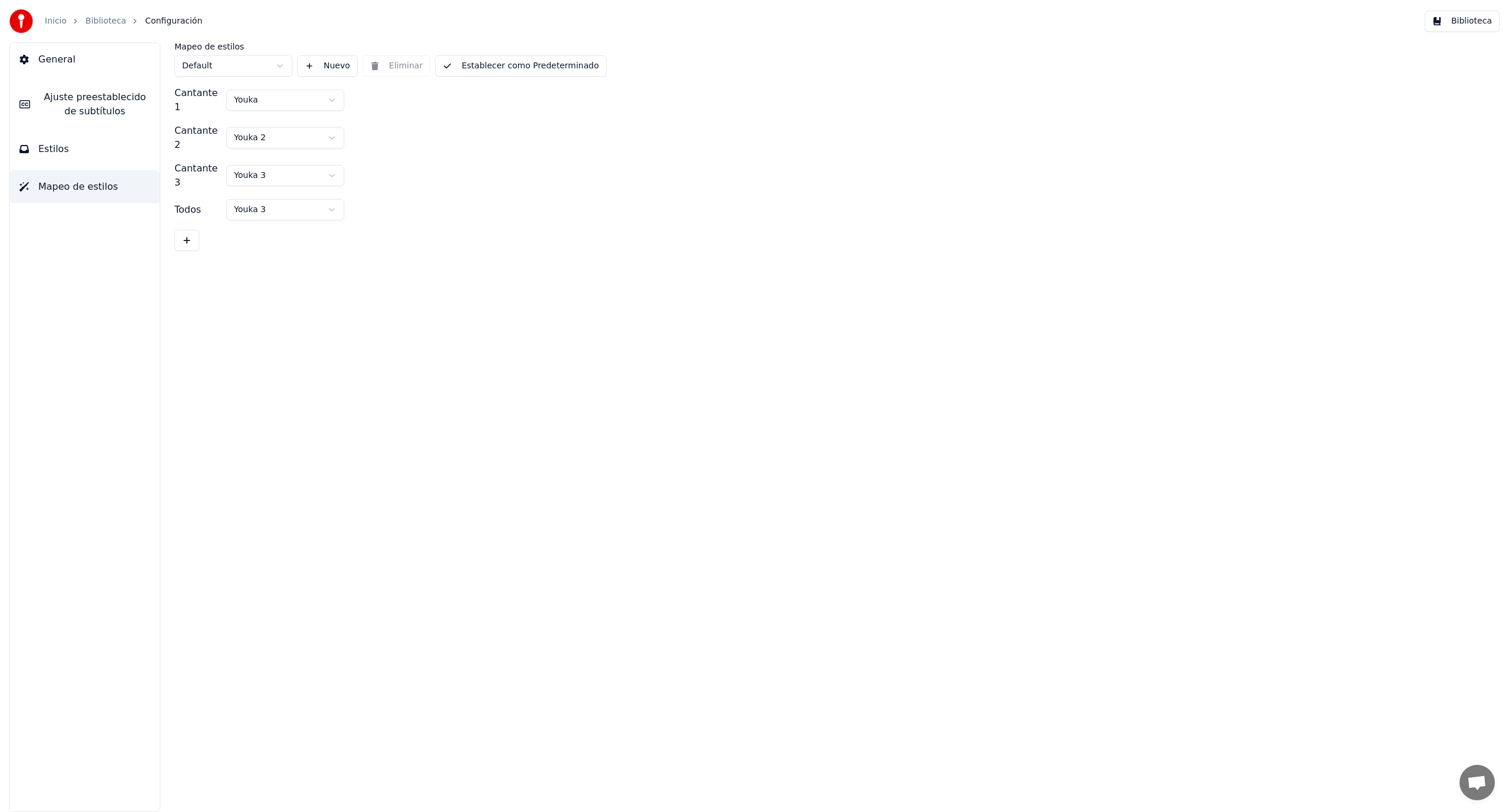
click at [117, 11] on div "Inicio Biblioteca Configuración" at bounding box center [105, 21] width 193 height 24
click at [101, 19] on link "Biblioteca" at bounding box center [105, 21] width 41 height 11
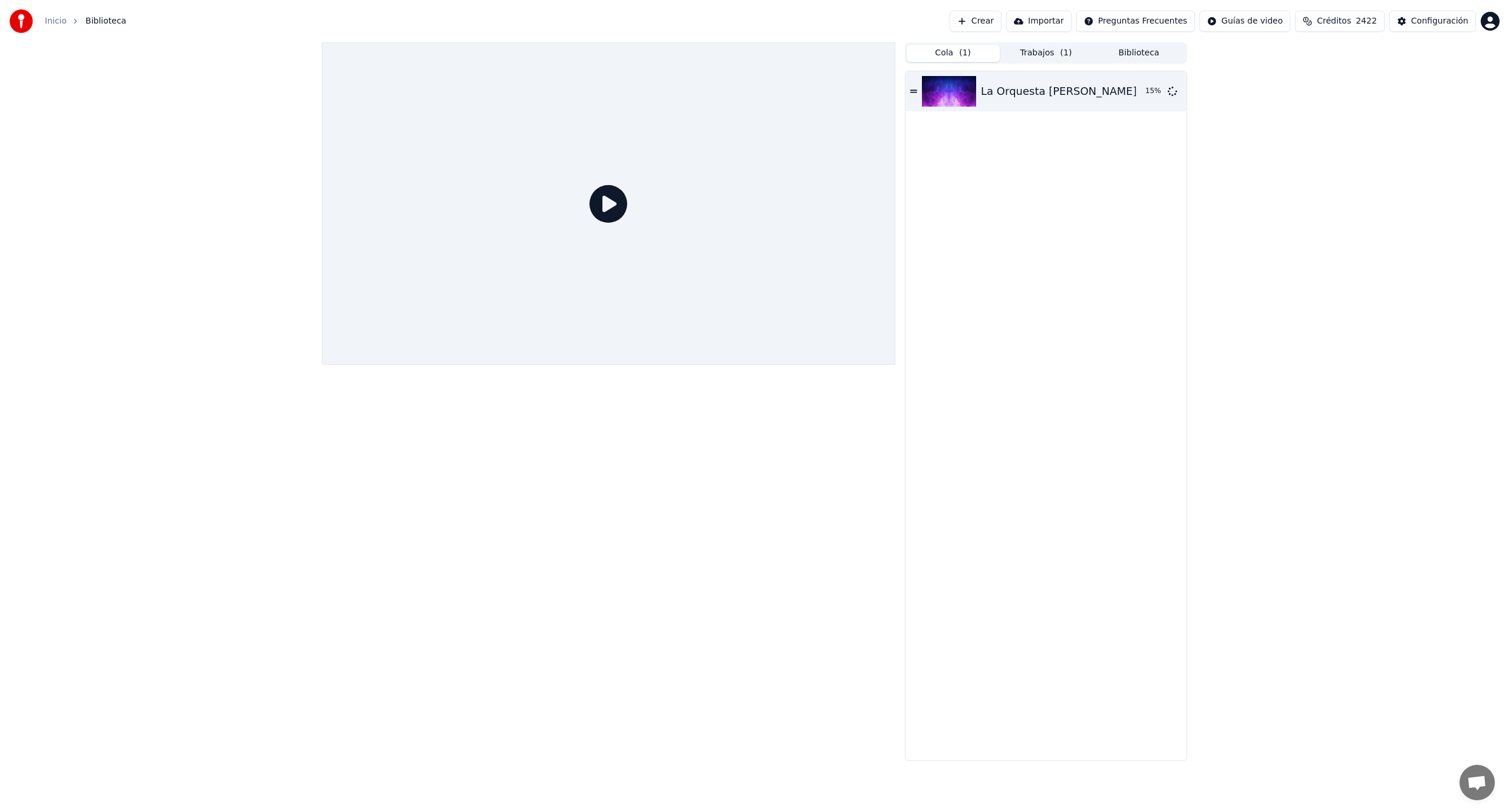
click at [947, 56] on button "Cola ( 1 )" at bounding box center [953, 54] width 93 height 17
click at [1029, 52] on button "Trabajos ( 1 )" at bounding box center [1046, 54] width 93 height 17
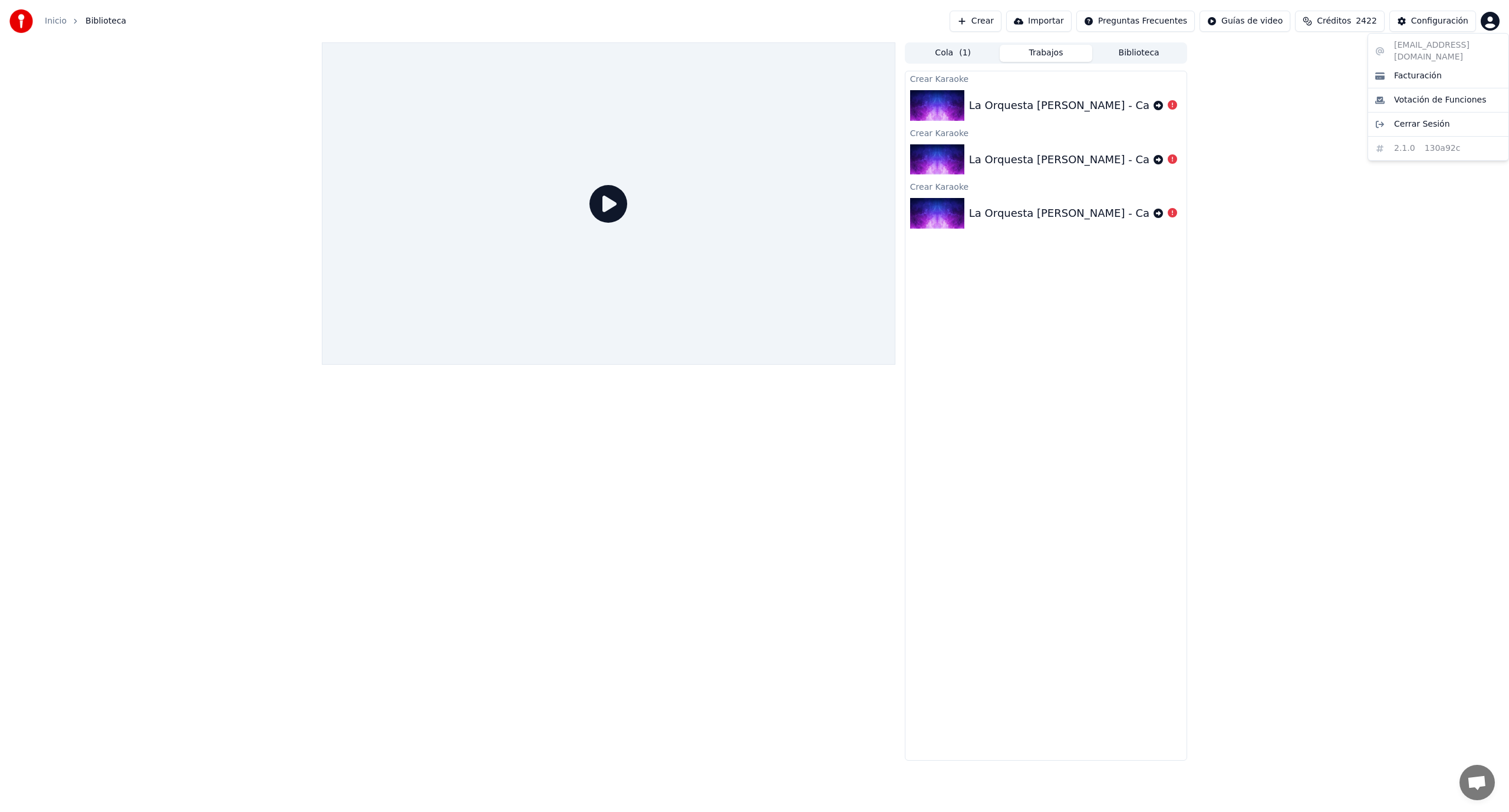
click at [1489, 12] on html "Inicio Biblioteca Crear Importar Preguntas Frecuentes Guías de video Créditos 2…" at bounding box center [754, 406] width 1509 height 812
click at [1263, 84] on html "Inicio Biblioteca Crear Importar Preguntas Frecuentes Guías de video Créditos 2…" at bounding box center [754, 406] width 1509 height 812
click at [68, 22] on div "Inicio" at bounding box center [62, 21] width 35 height 11
click at [59, 19] on link "Inicio" at bounding box center [56, 21] width 21 height 11
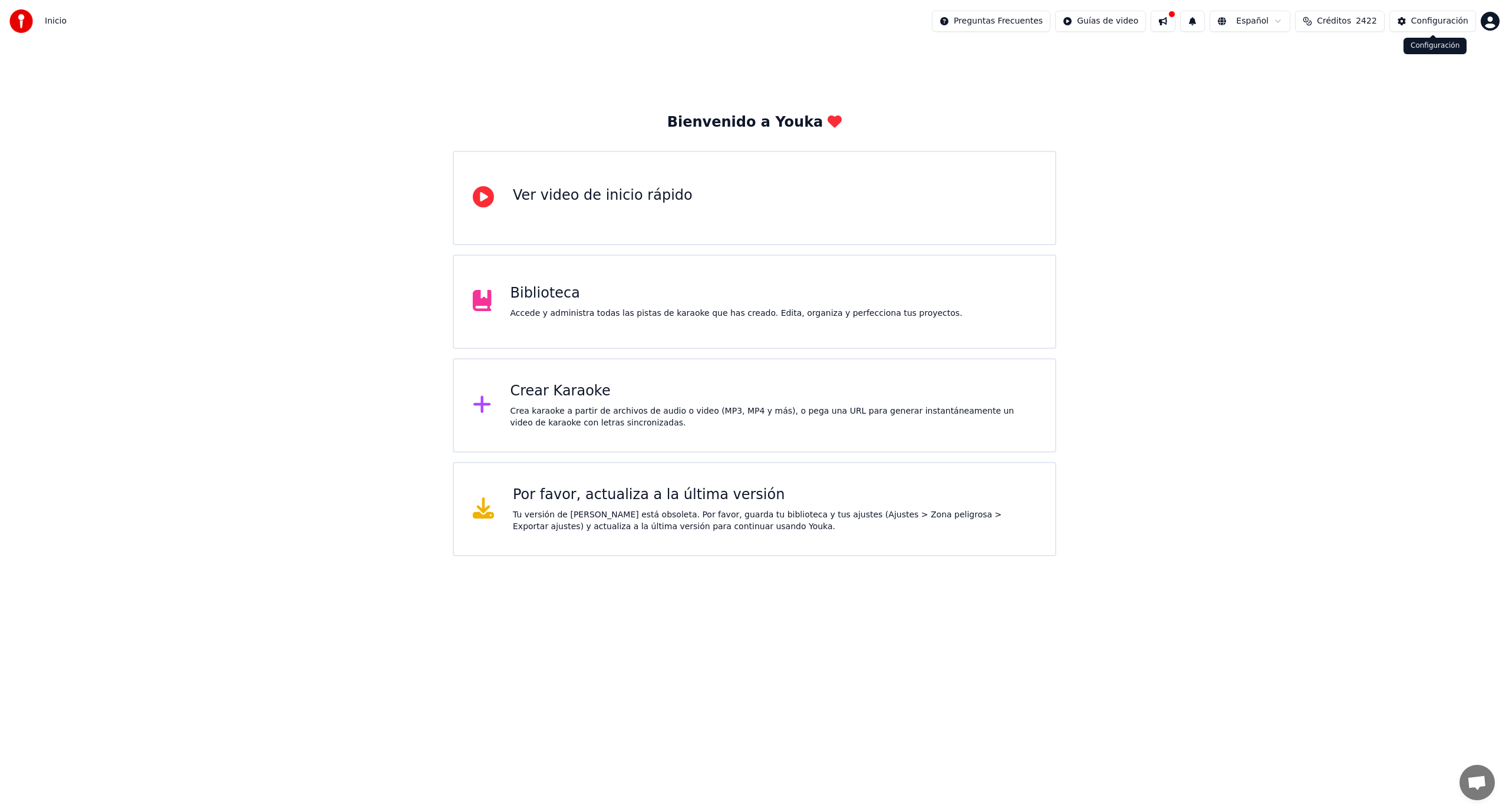
click at [1437, 16] on div "Configuración" at bounding box center [1440, 21] width 57 height 11
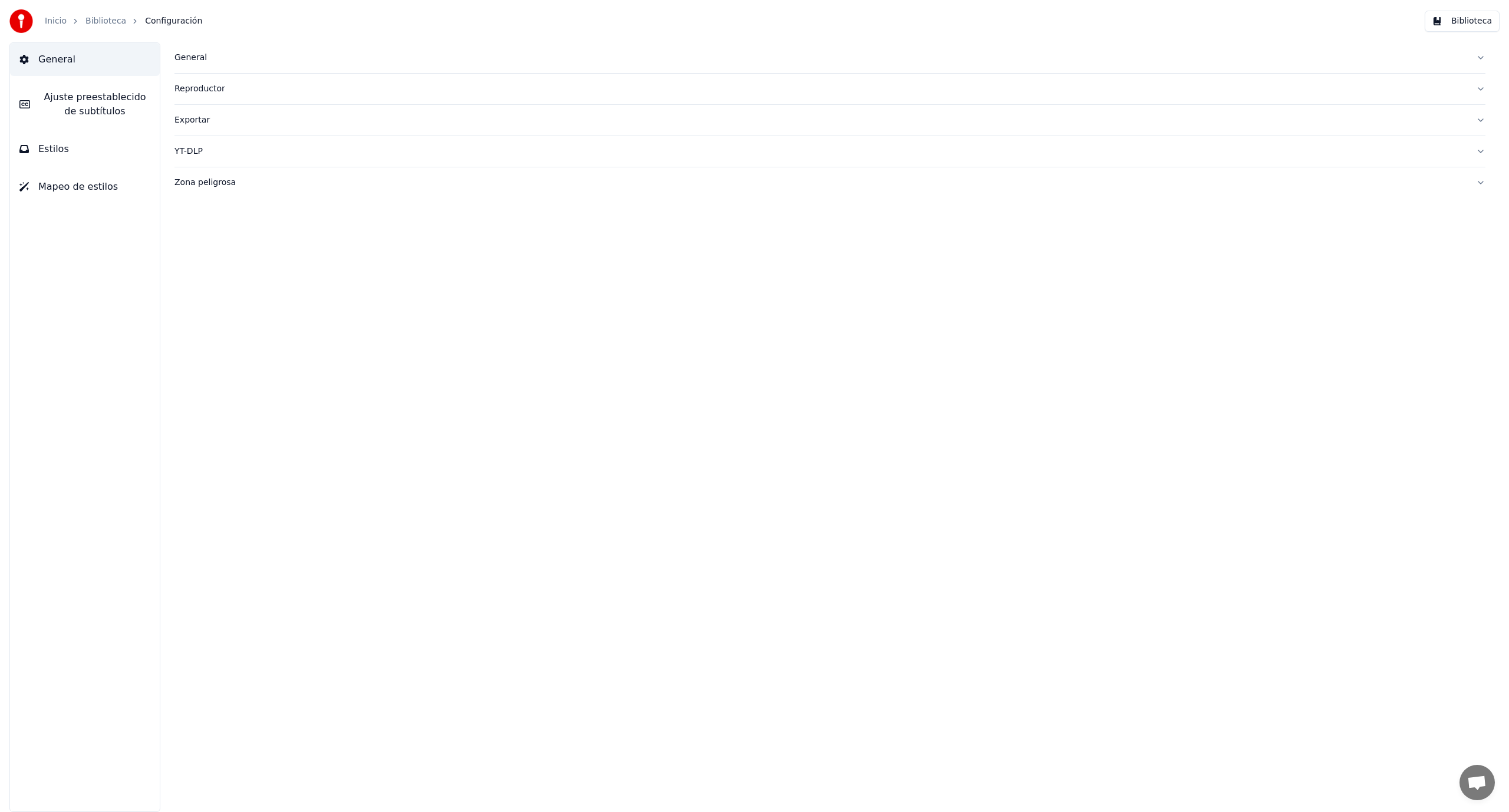
click at [189, 59] on div "General" at bounding box center [821, 57] width 1292 height 11
click at [93, 113] on span "Ajuste preestablecido de subtítulos" at bounding box center [95, 104] width 111 height 28
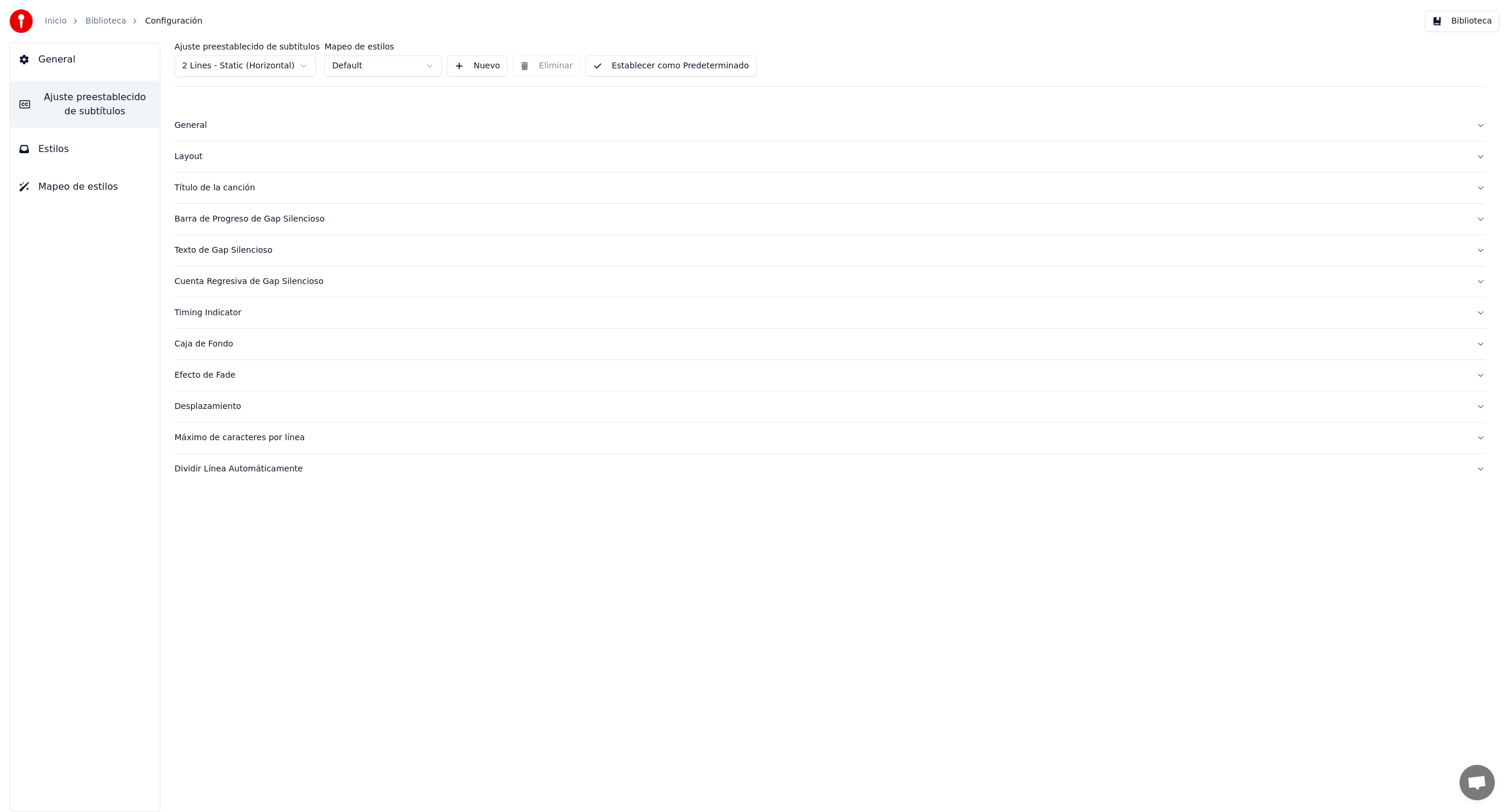
click at [95, 148] on button "Estilos" at bounding box center [85, 149] width 150 height 33
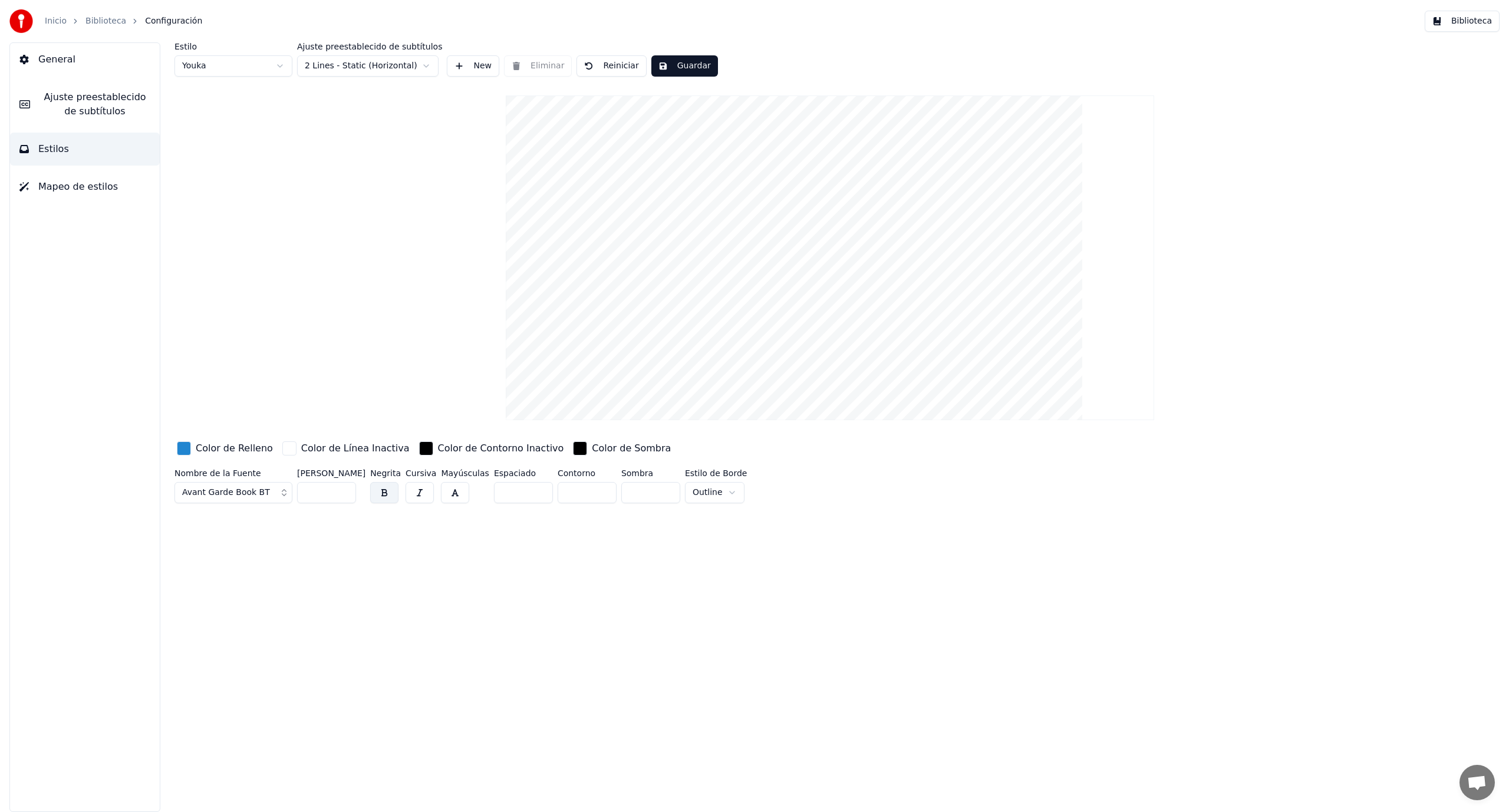
click at [100, 194] on button "Mapeo de estilos" at bounding box center [85, 187] width 150 height 33
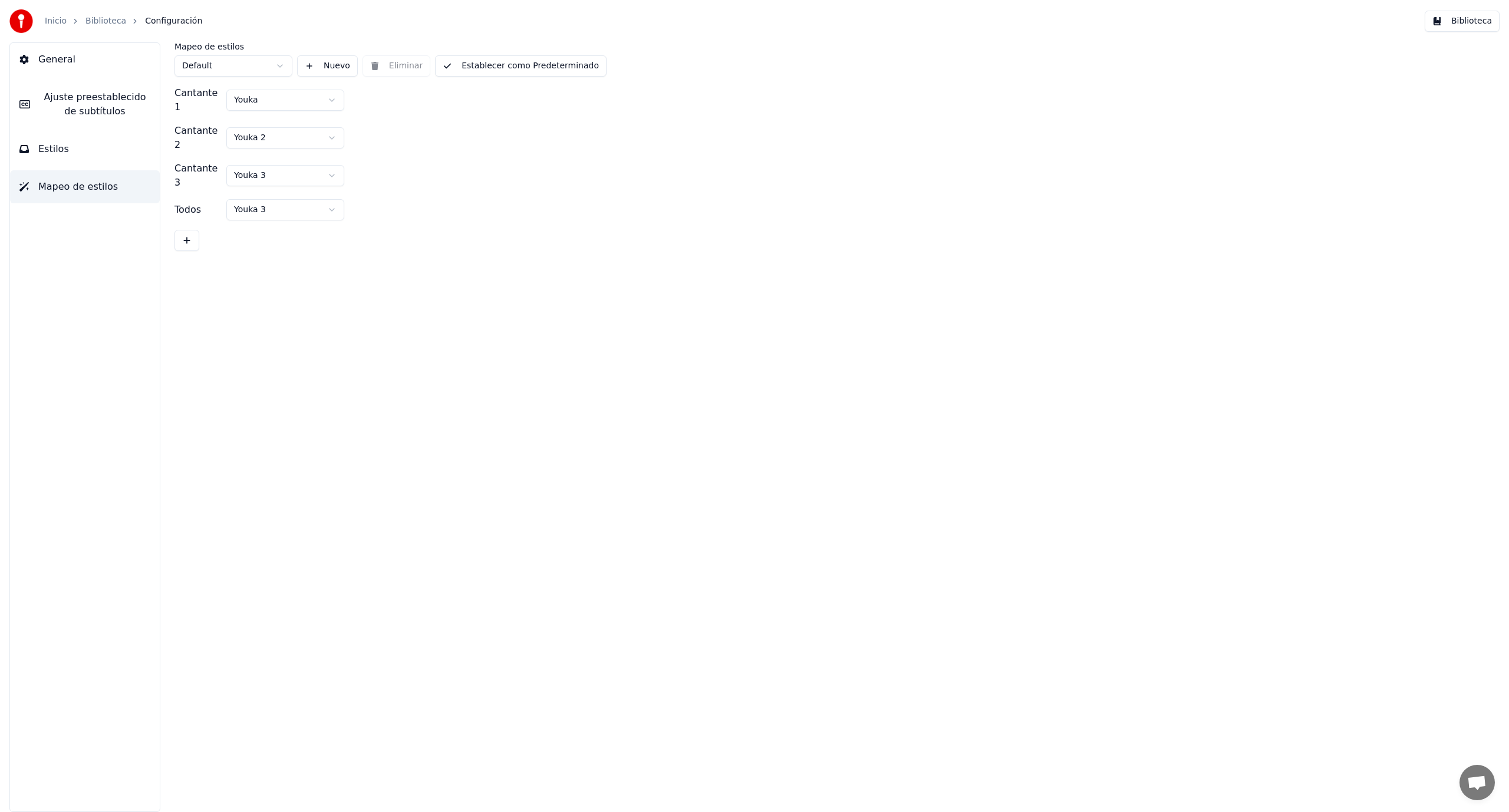
click at [107, 65] on button "General" at bounding box center [85, 59] width 150 height 33
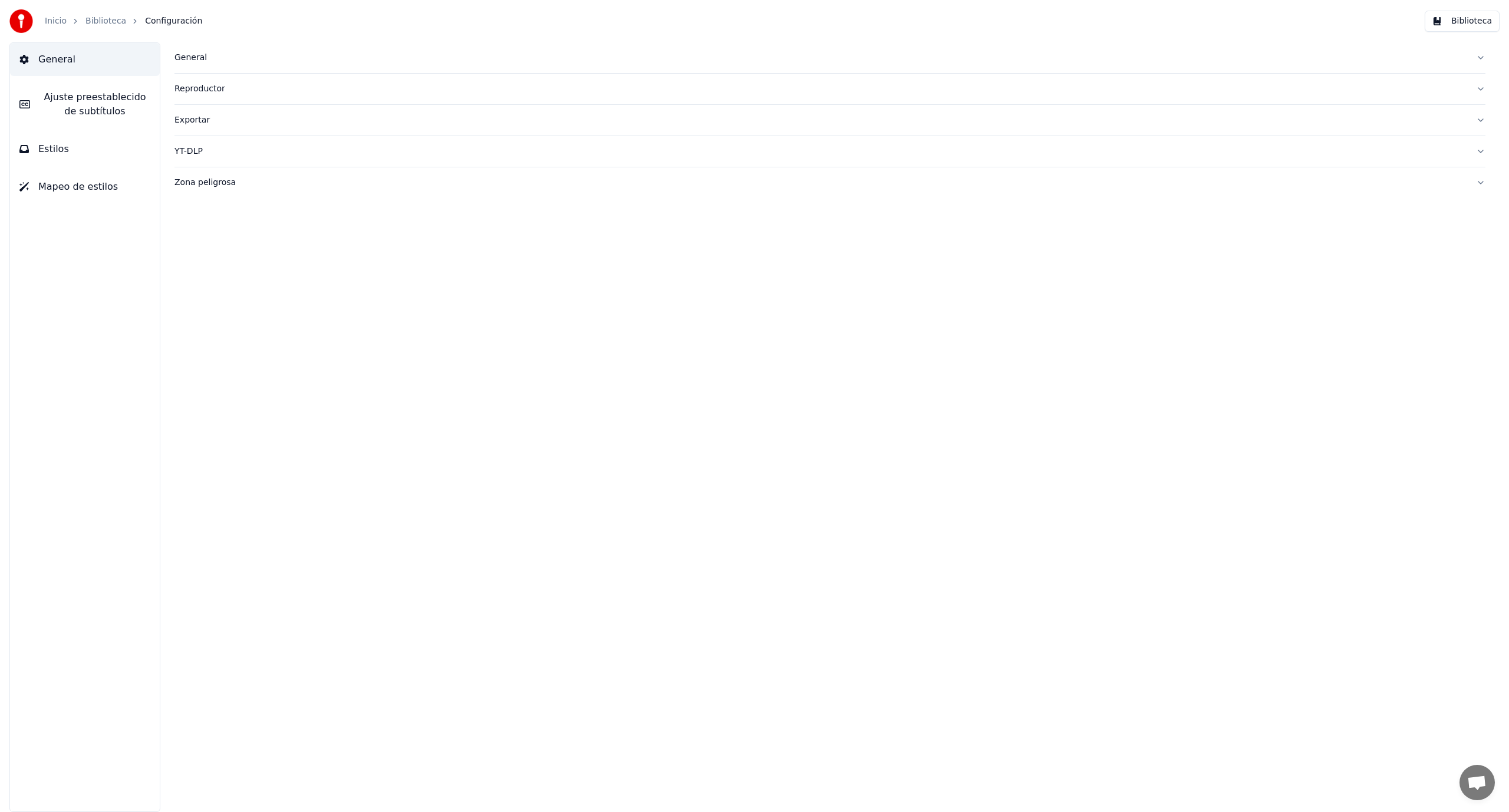
click at [52, 25] on link "Inicio" at bounding box center [56, 21] width 21 height 11
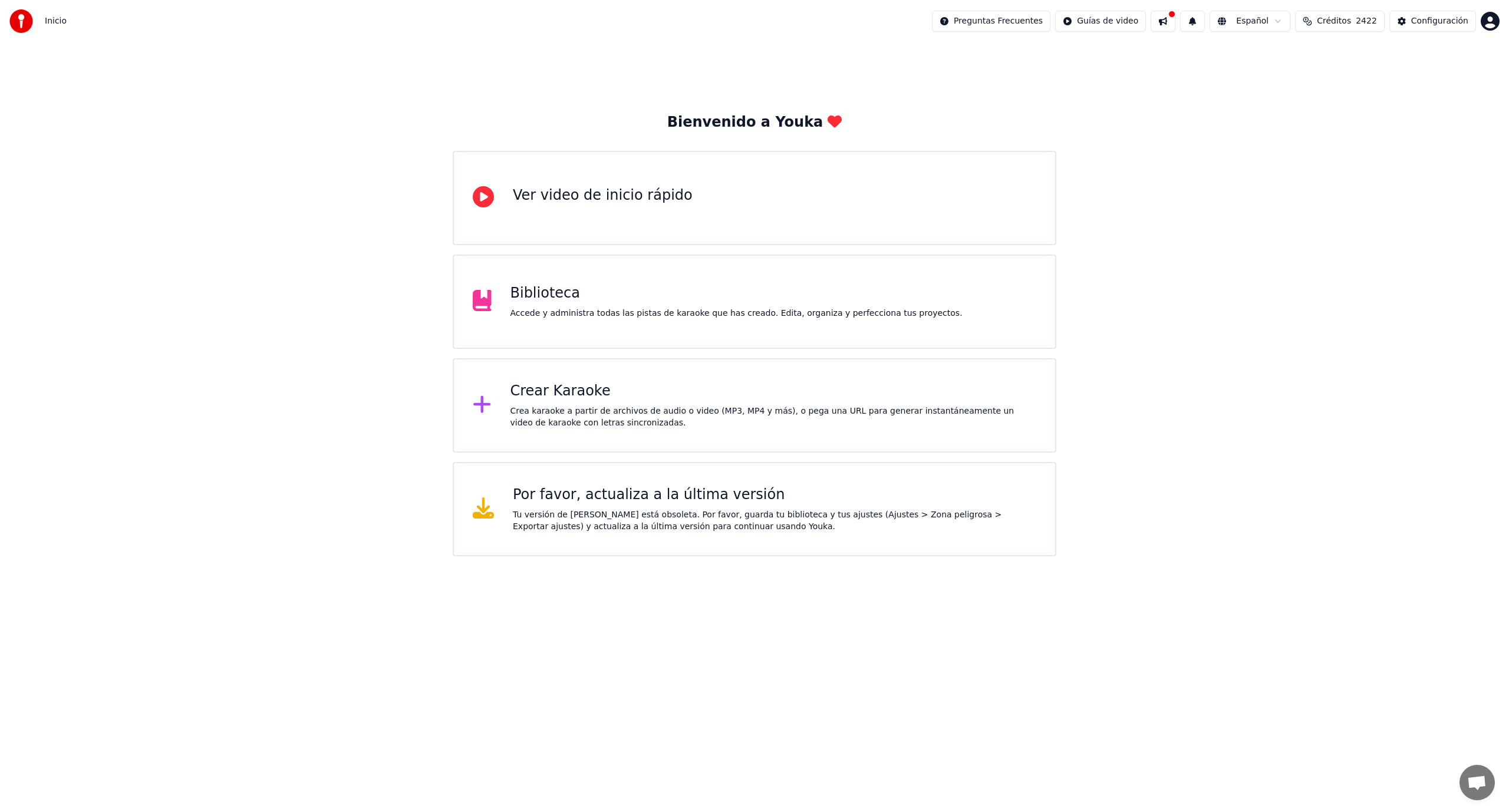
click at [629, 492] on div "Por favor, actualiza a la última versión" at bounding box center [774, 495] width 524 height 19
